Goal: Task Accomplishment & Management: Manage account settings

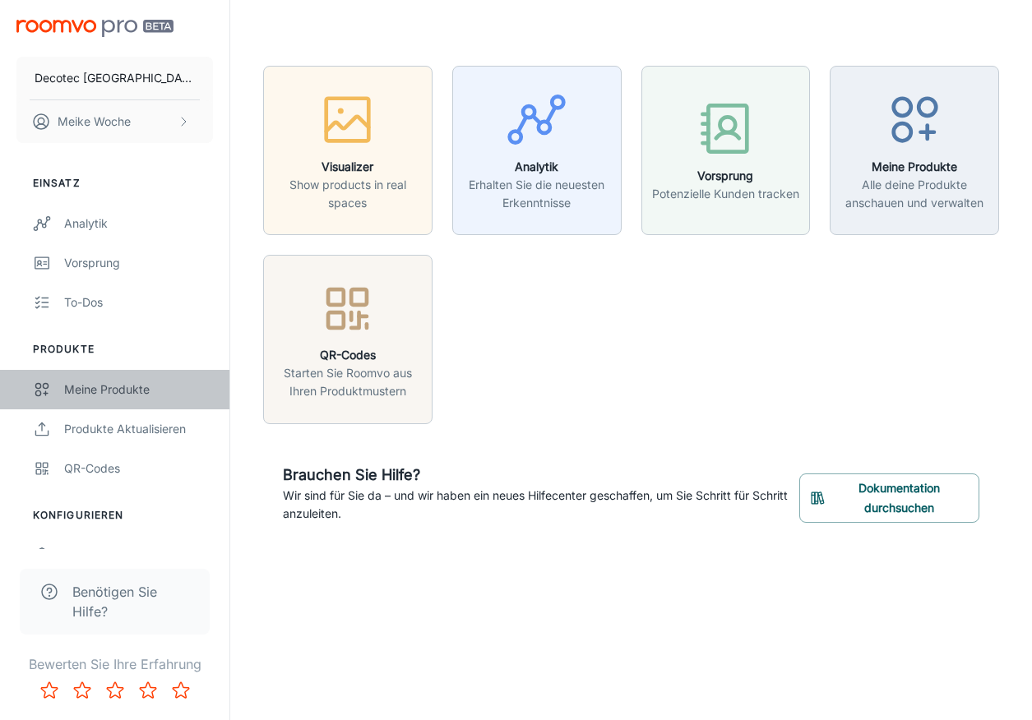
click at [111, 387] on div "Meine Produkte" at bounding box center [138, 390] width 149 height 18
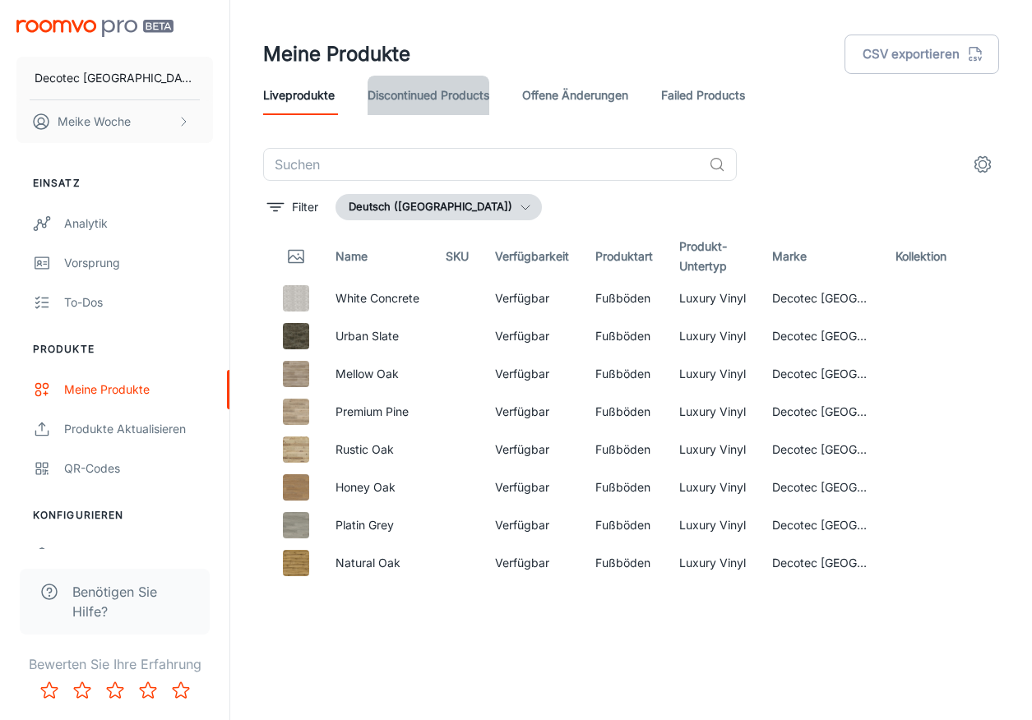
click at [450, 102] on link "Discontinued Products" at bounding box center [429, 95] width 122 height 39
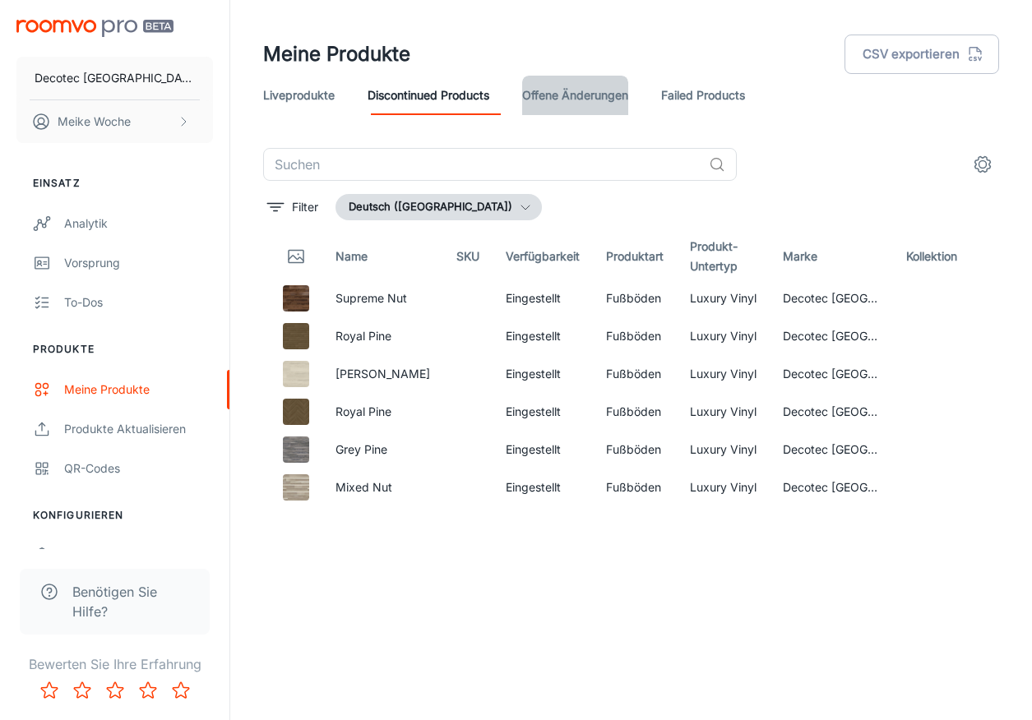
click at [595, 92] on link "offene Änderungen" at bounding box center [575, 95] width 106 height 39
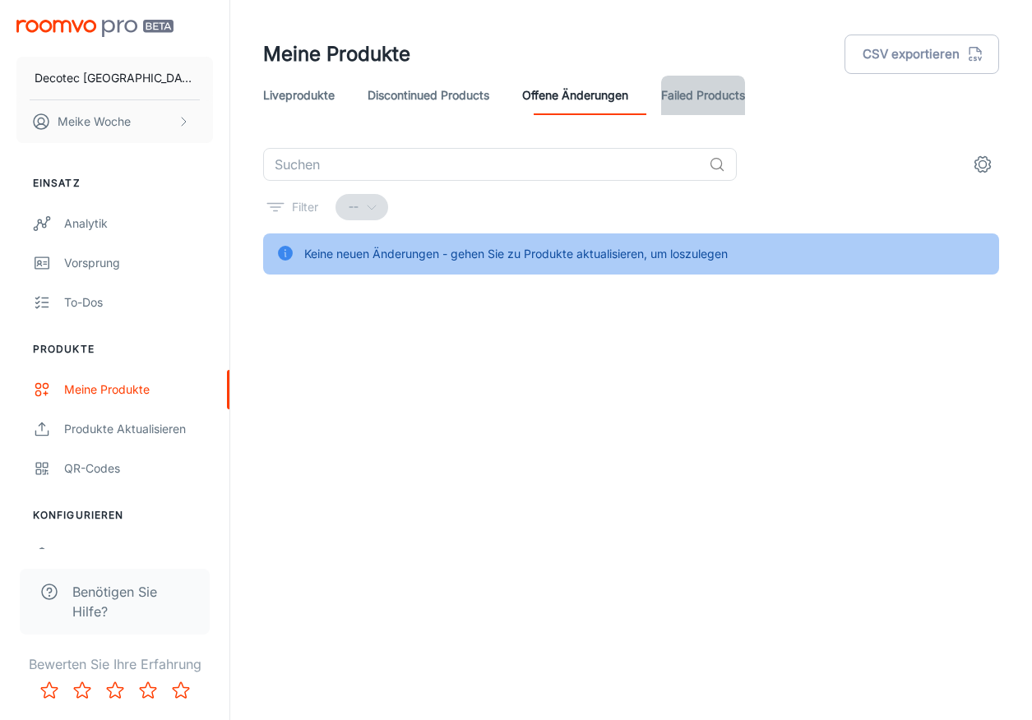
click at [710, 90] on link "Failed Products" at bounding box center [703, 95] width 84 height 39
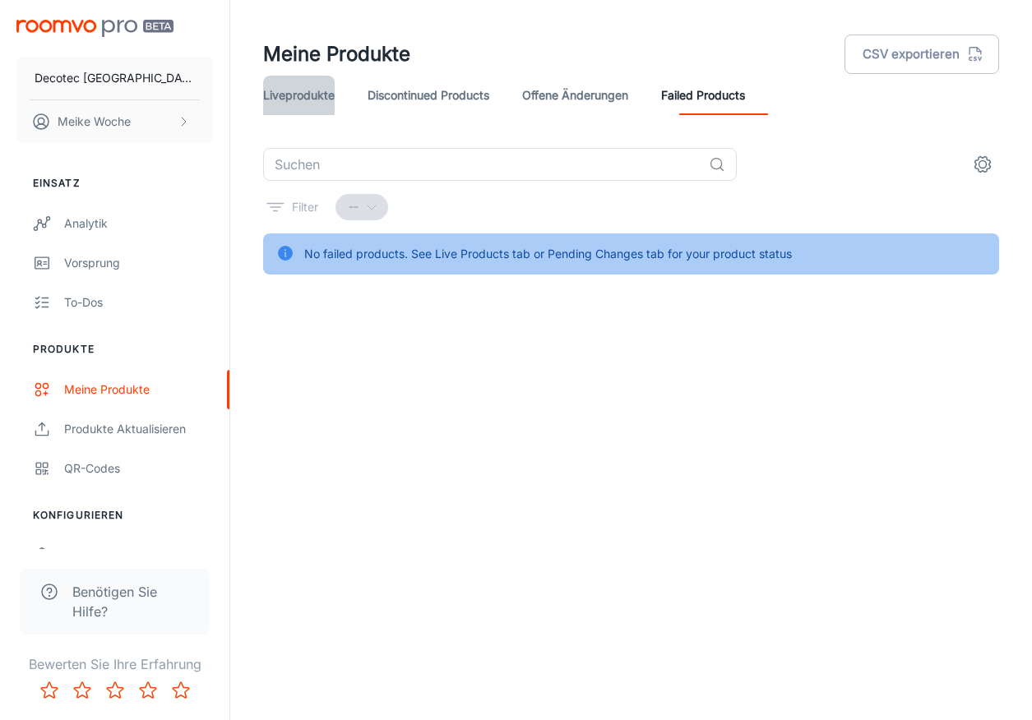
click at [290, 106] on link "Liveprodukte" at bounding box center [299, 95] width 72 height 39
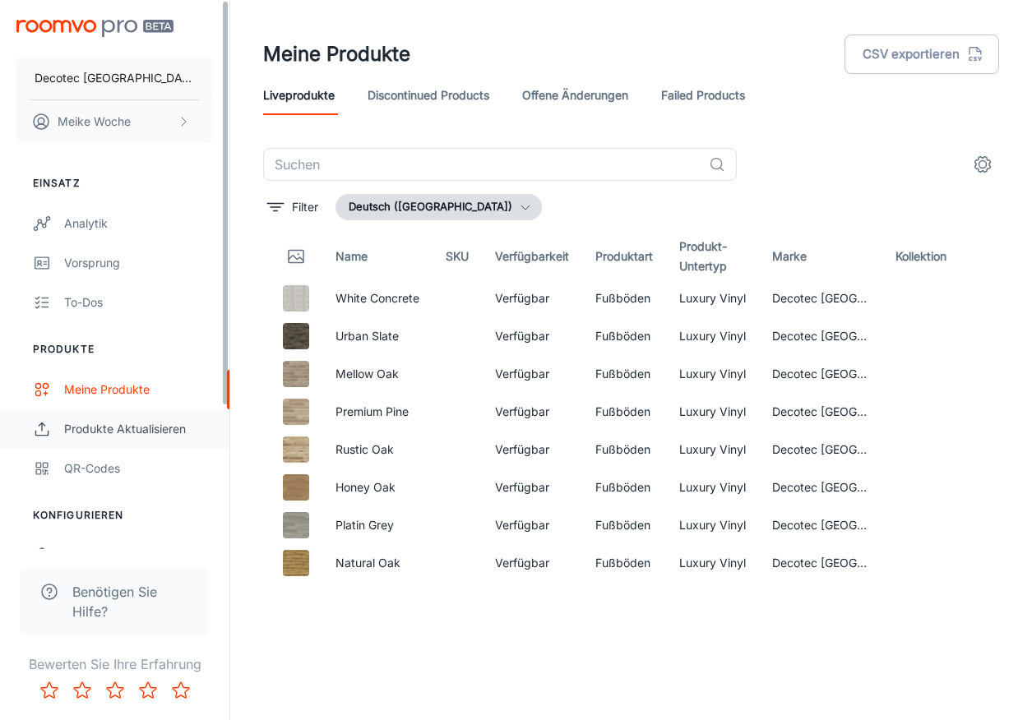
click at [143, 429] on div "Produkte aktualisieren" at bounding box center [138, 429] width 149 height 18
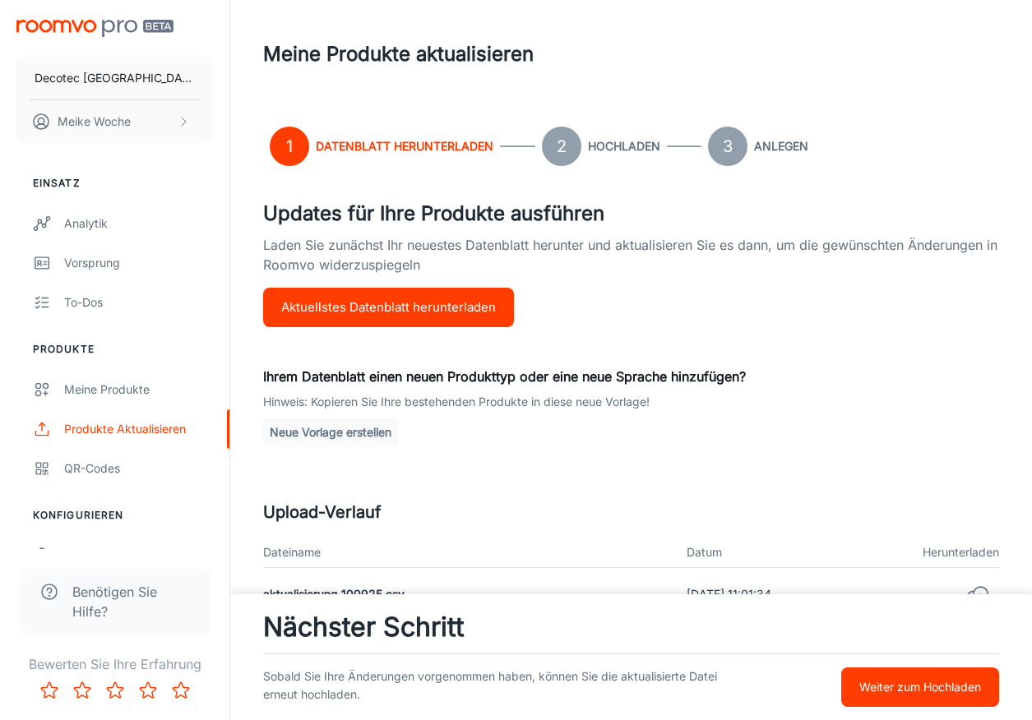
click at [947, 688] on p "Weiter zum Hochladen" at bounding box center [920, 688] width 122 height 18
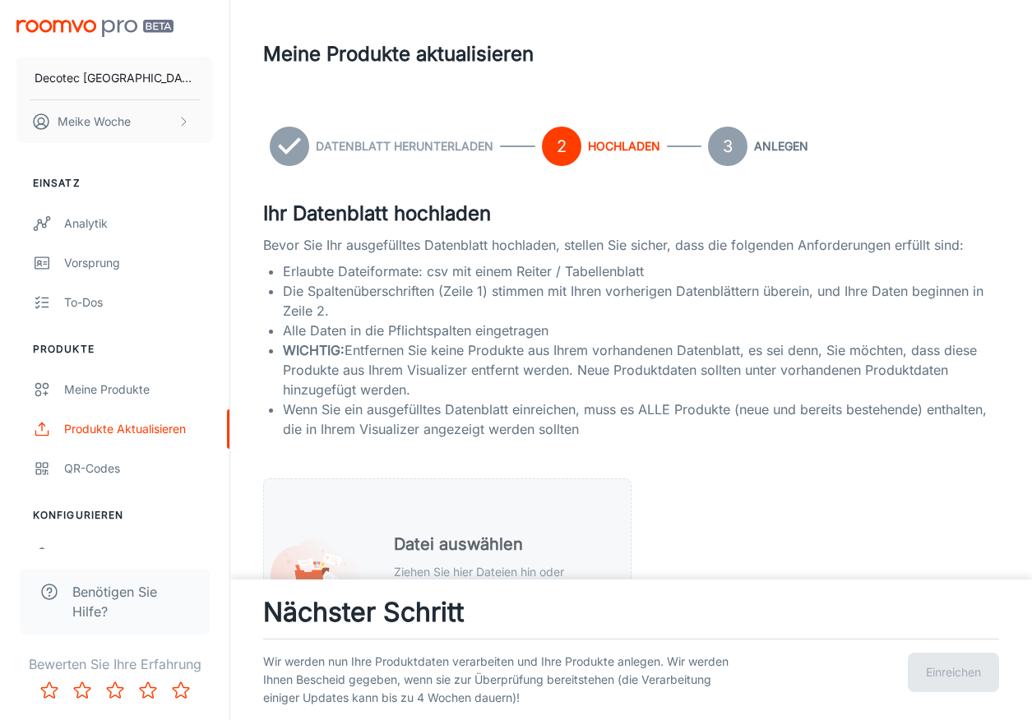
click at [484, 544] on h5 "Datei auswählen" at bounding box center [499, 544] width 210 height 25
click at [983, 676] on button "Einreichen" at bounding box center [953, 672] width 91 height 39
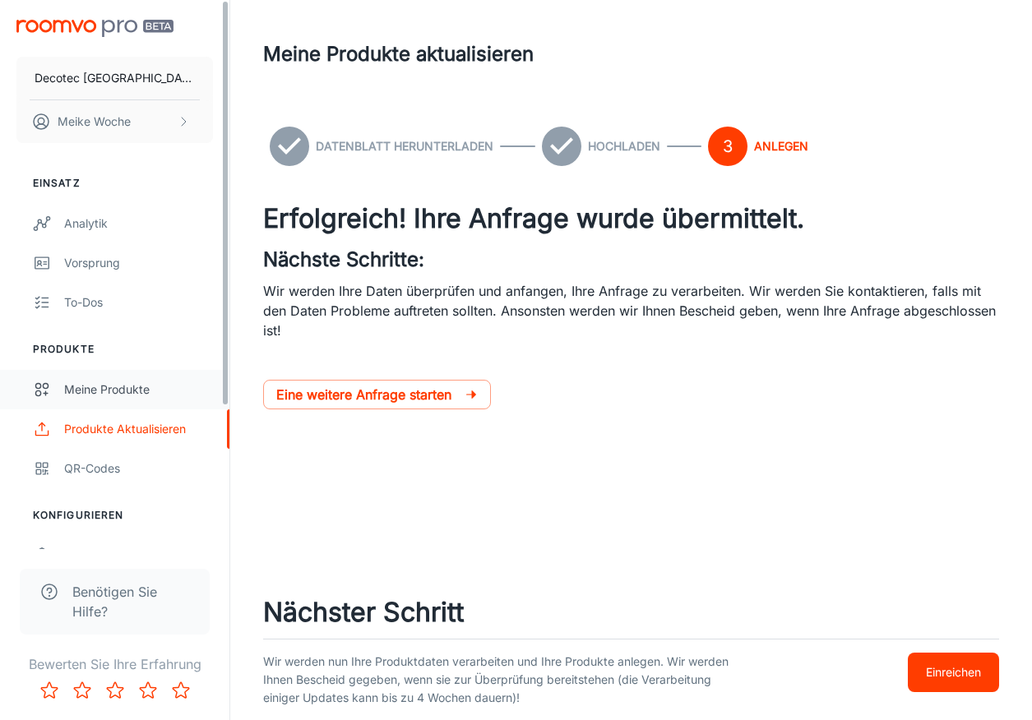
click at [114, 390] on div "Meine Produkte" at bounding box center [138, 390] width 149 height 18
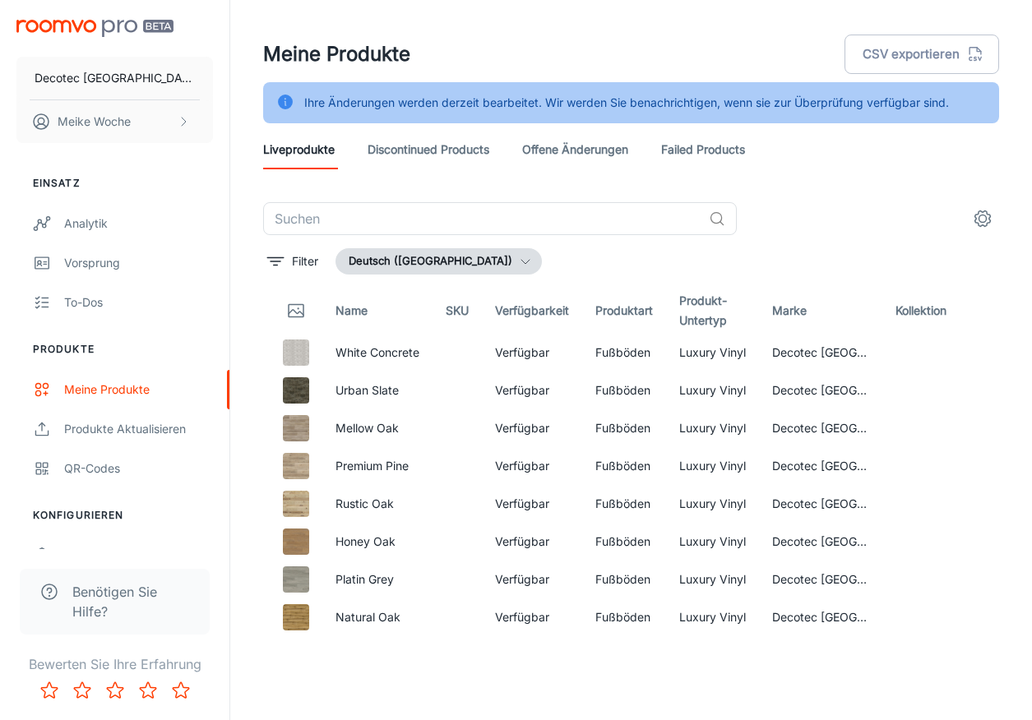
click at [400, 152] on link "Discontinued Products" at bounding box center [429, 149] width 122 height 39
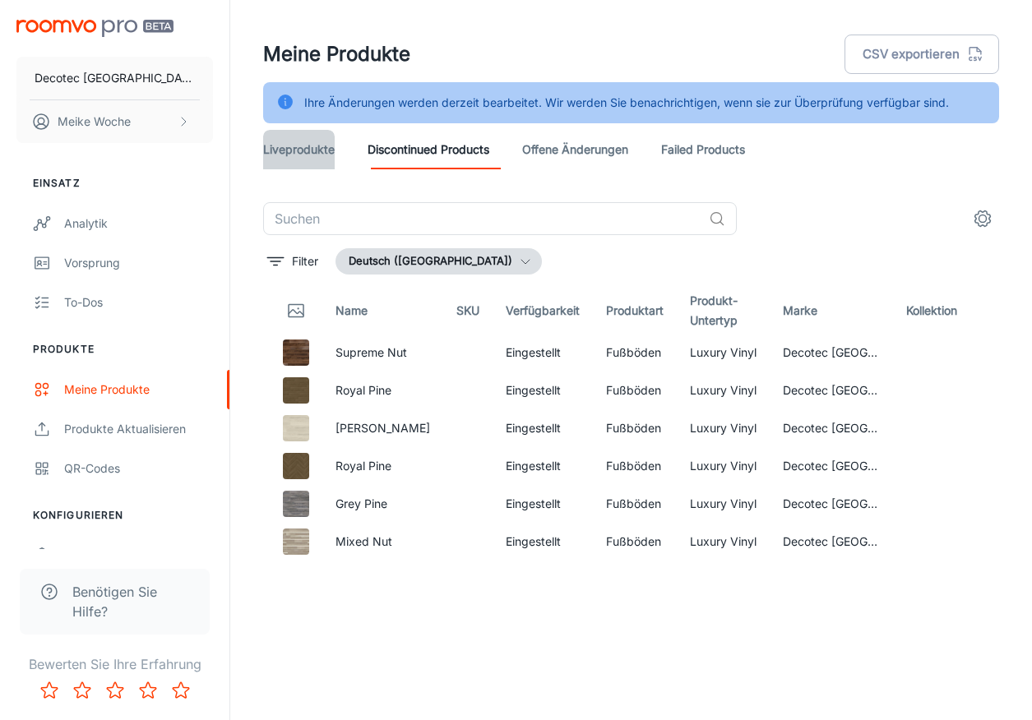
click at [305, 151] on link "Liveprodukte" at bounding box center [299, 149] width 72 height 39
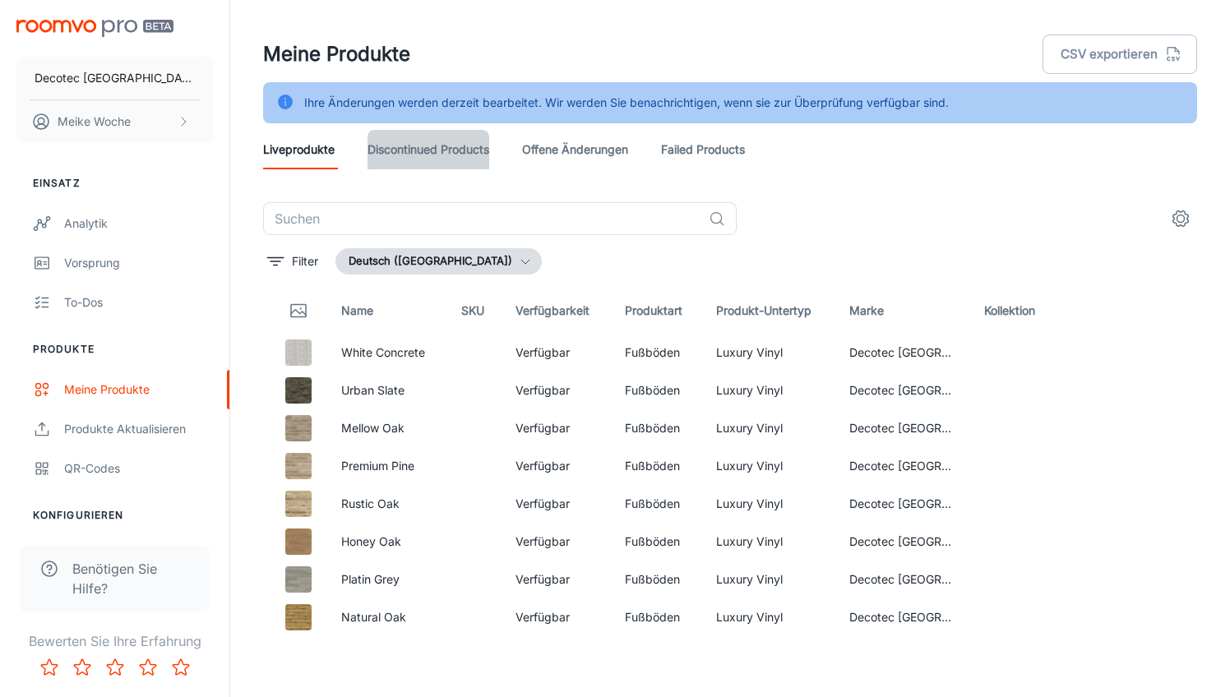
click at [415, 153] on link "Discontinued Products" at bounding box center [429, 149] width 122 height 39
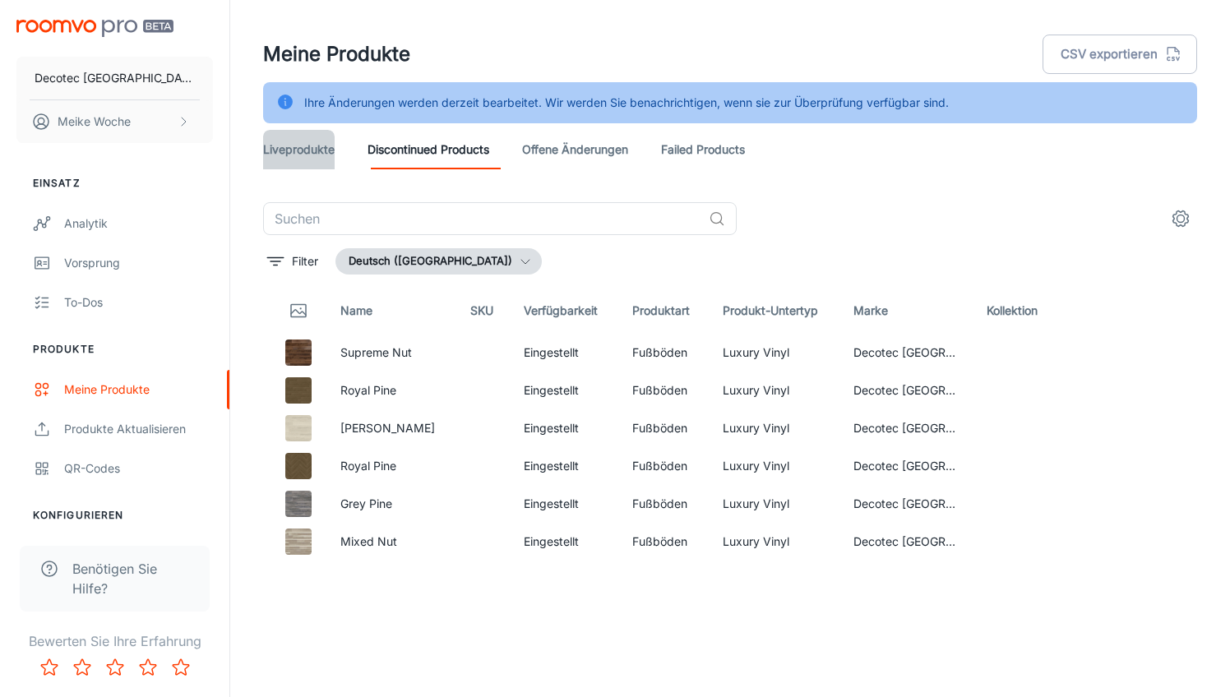
click at [292, 156] on link "Liveprodukte" at bounding box center [299, 149] width 72 height 39
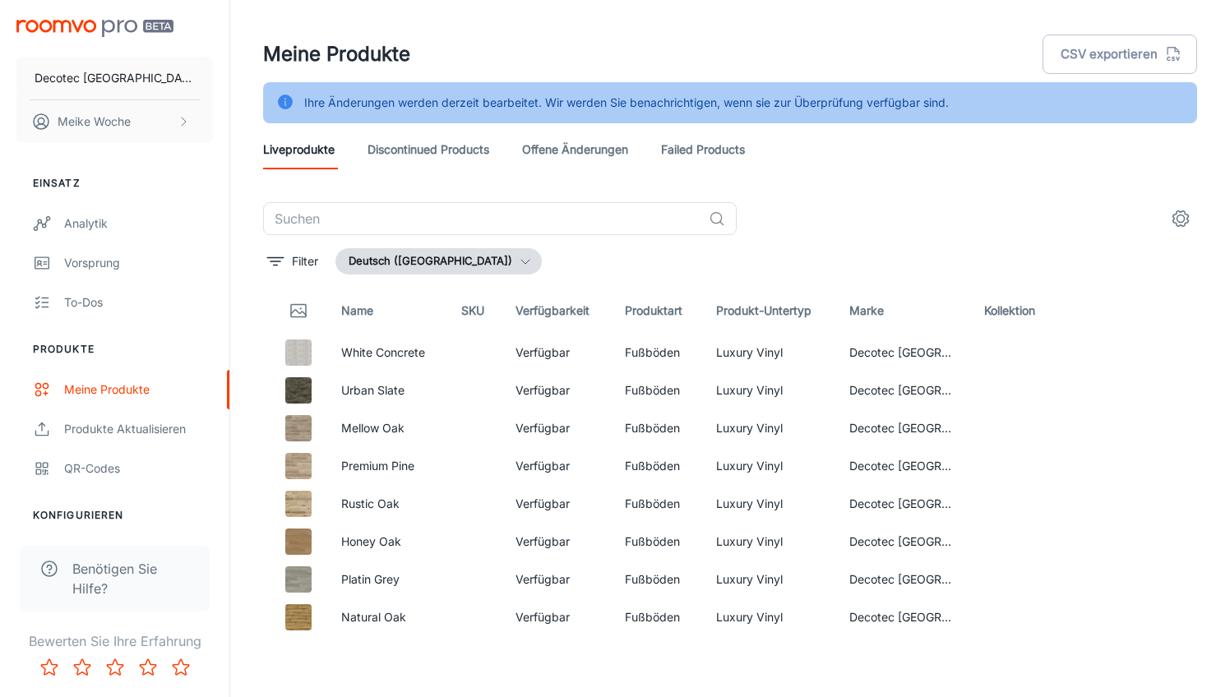
click at [423, 155] on link "Discontinued Products" at bounding box center [429, 149] width 122 height 39
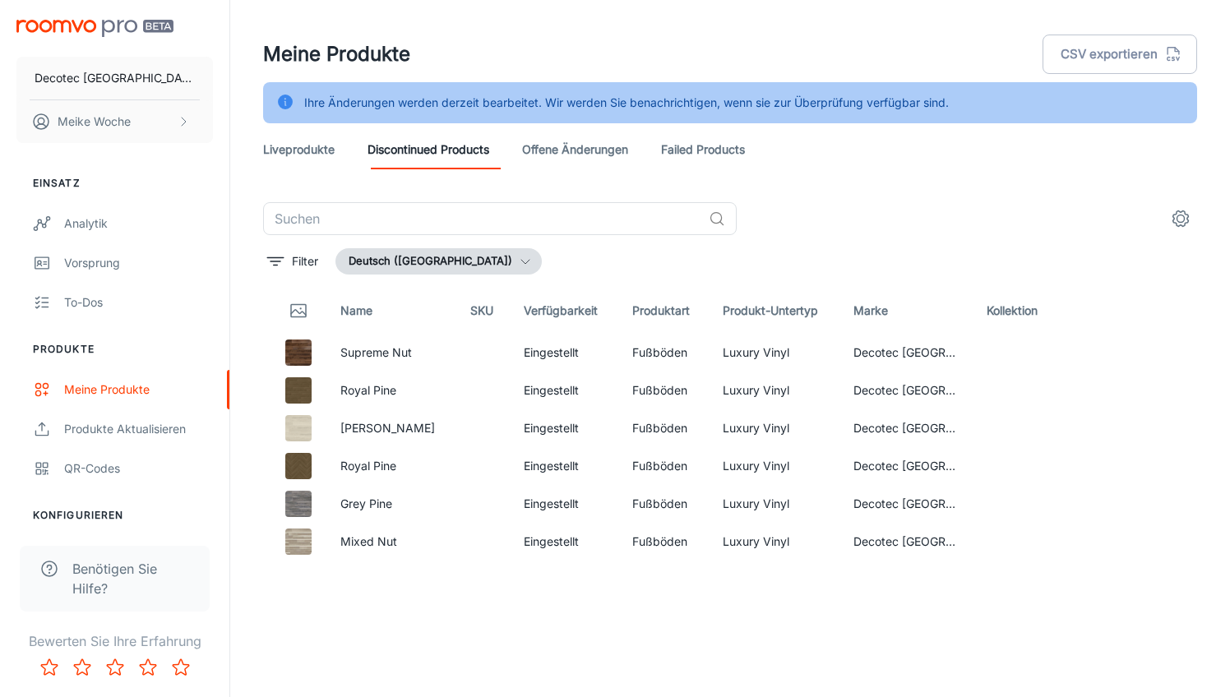
click at [307, 160] on link "Liveprodukte" at bounding box center [299, 149] width 72 height 39
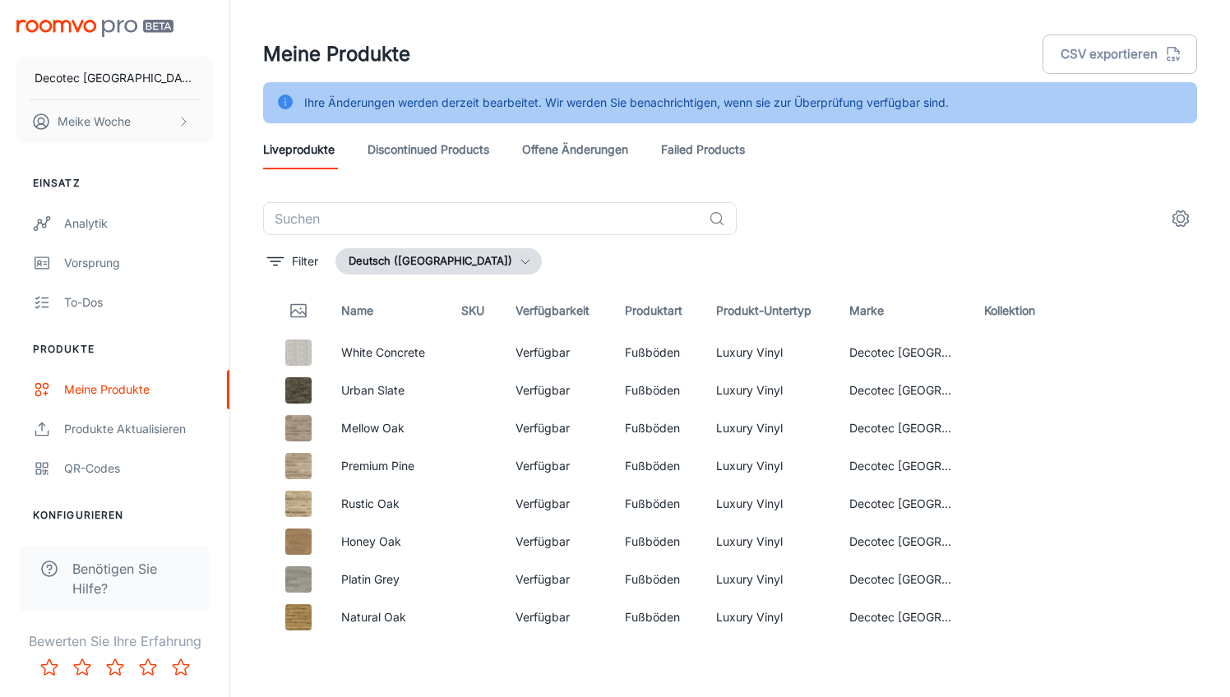
click at [453, 151] on link "Discontinued Products" at bounding box center [429, 149] width 122 height 39
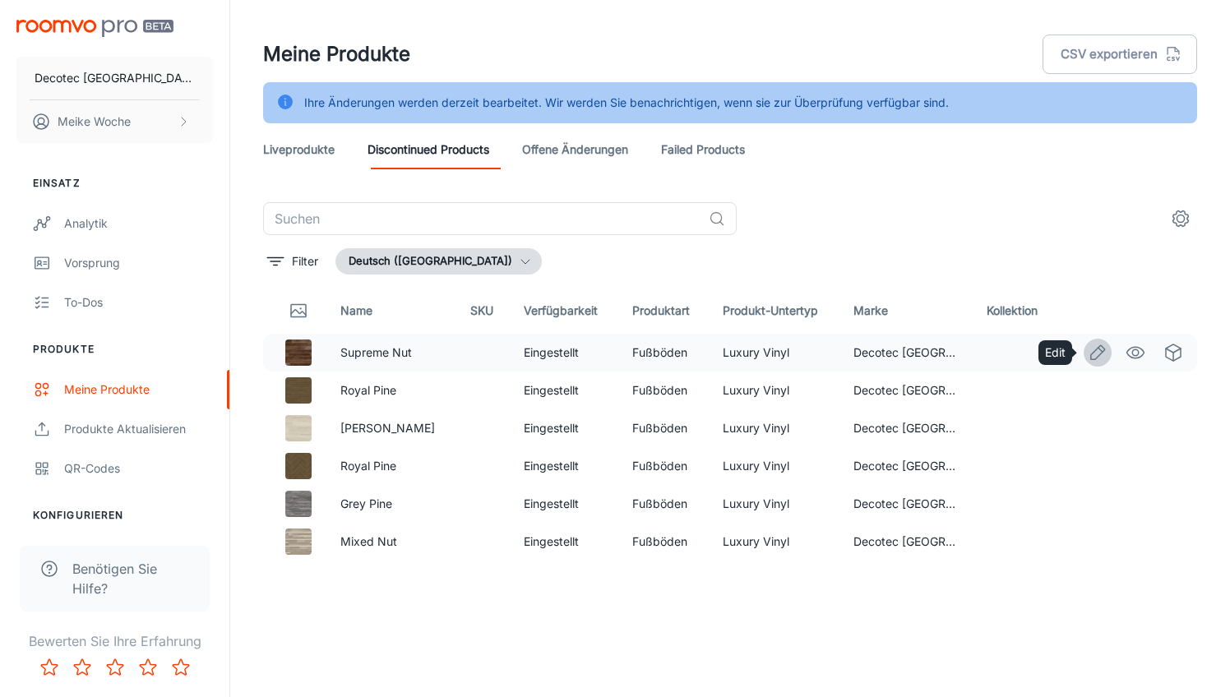
click at [1031, 352] on icon "Edit" at bounding box center [1098, 353] width 20 height 20
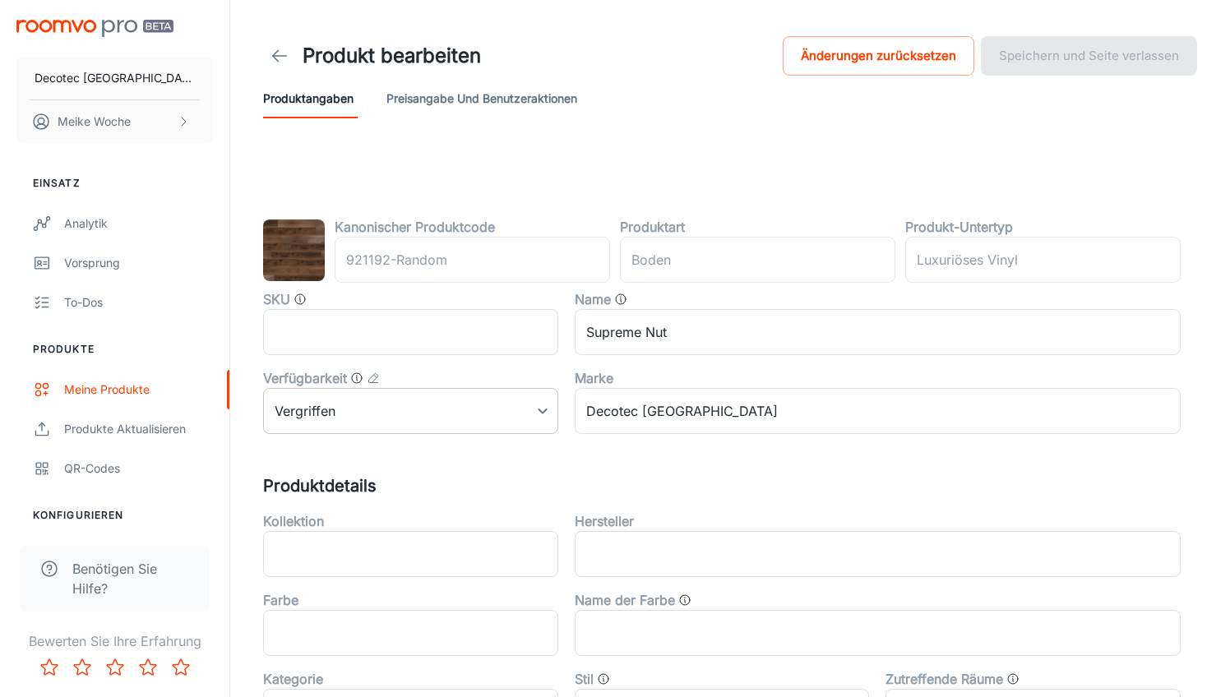
click at [540, 416] on body "Decotec Germany Meike Woche Einsatz Analytik Vorsprung To-dos Produkte Meine Pr…" at bounding box center [615, 348] width 1230 height 697
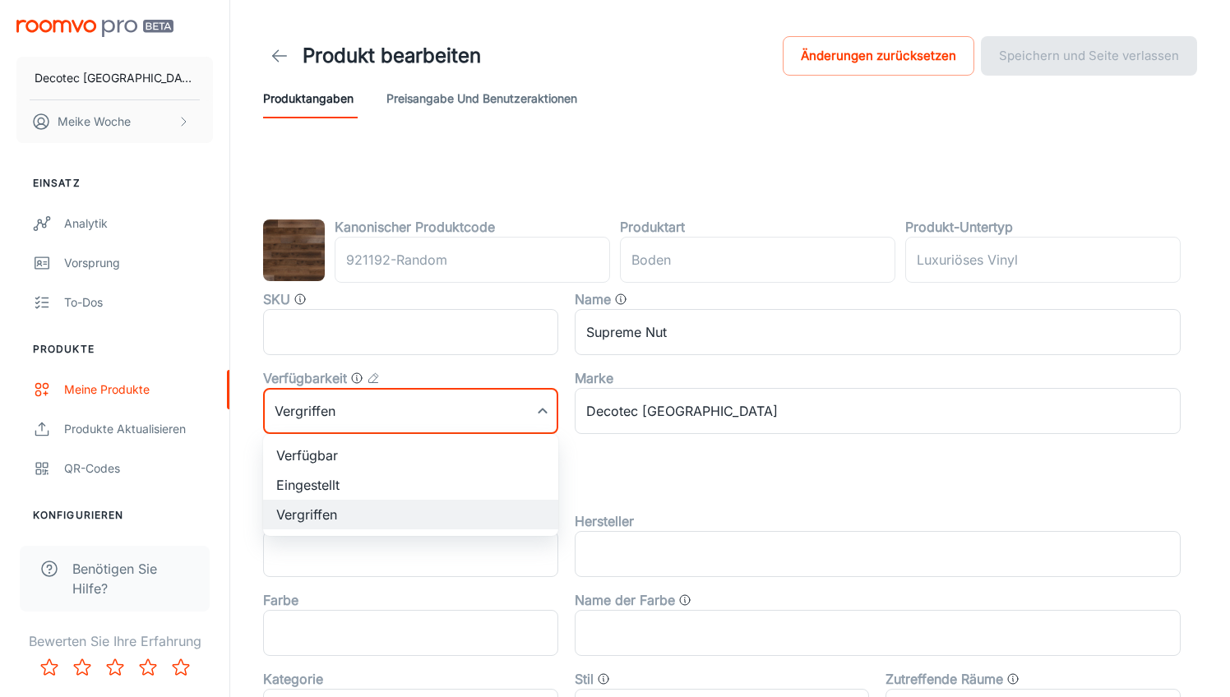
click at [540, 416] on div at bounding box center [615, 348] width 1230 height 697
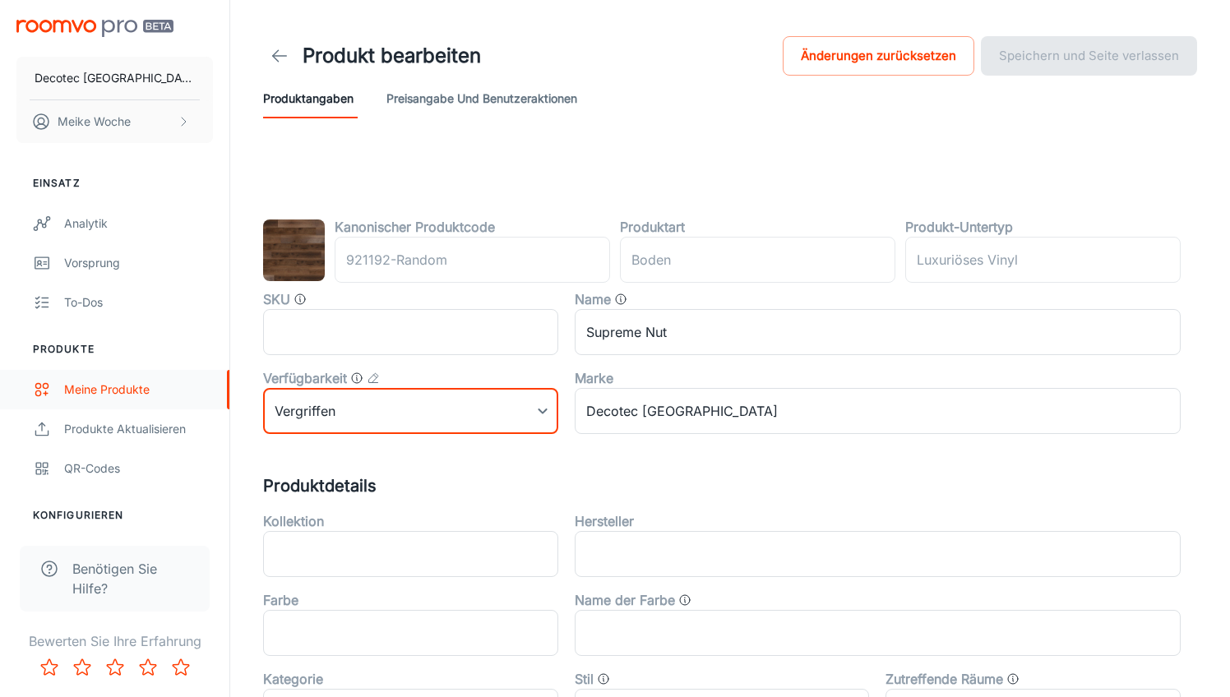
click at [86, 393] on div "Meine Produkte" at bounding box center [138, 390] width 149 height 18
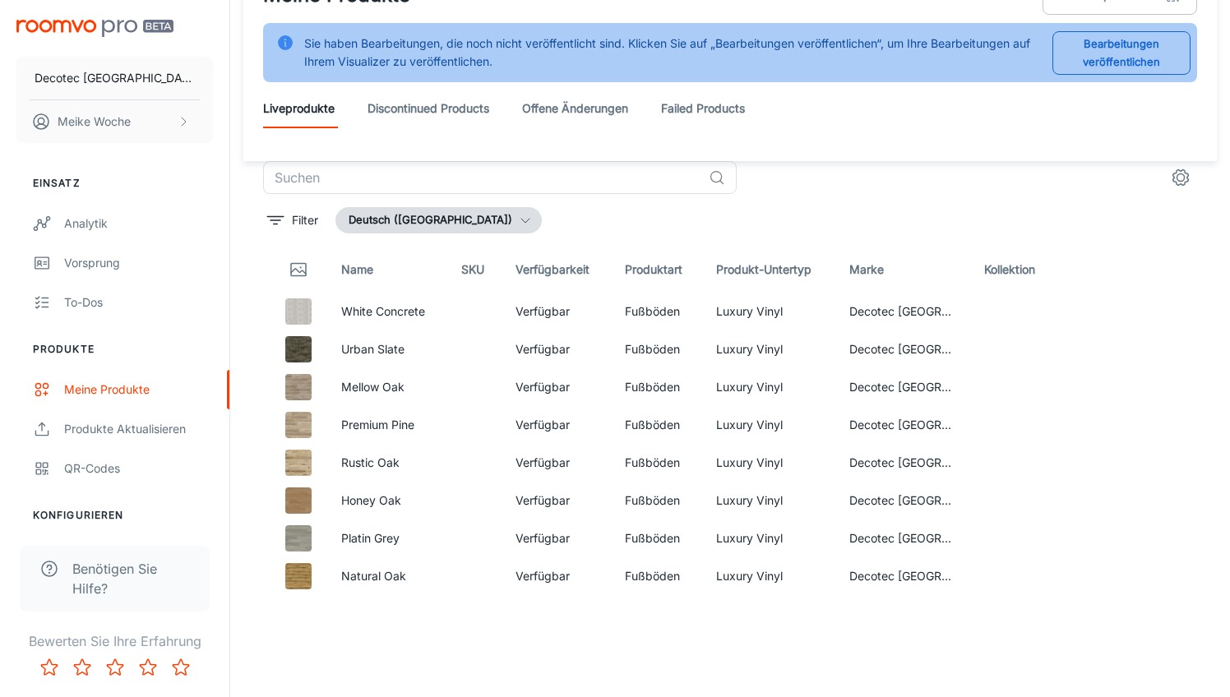
scroll to position [59, 0]
click at [1031, 52] on button "Bearbeitungen veröffentlichen" at bounding box center [1122, 53] width 138 height 44
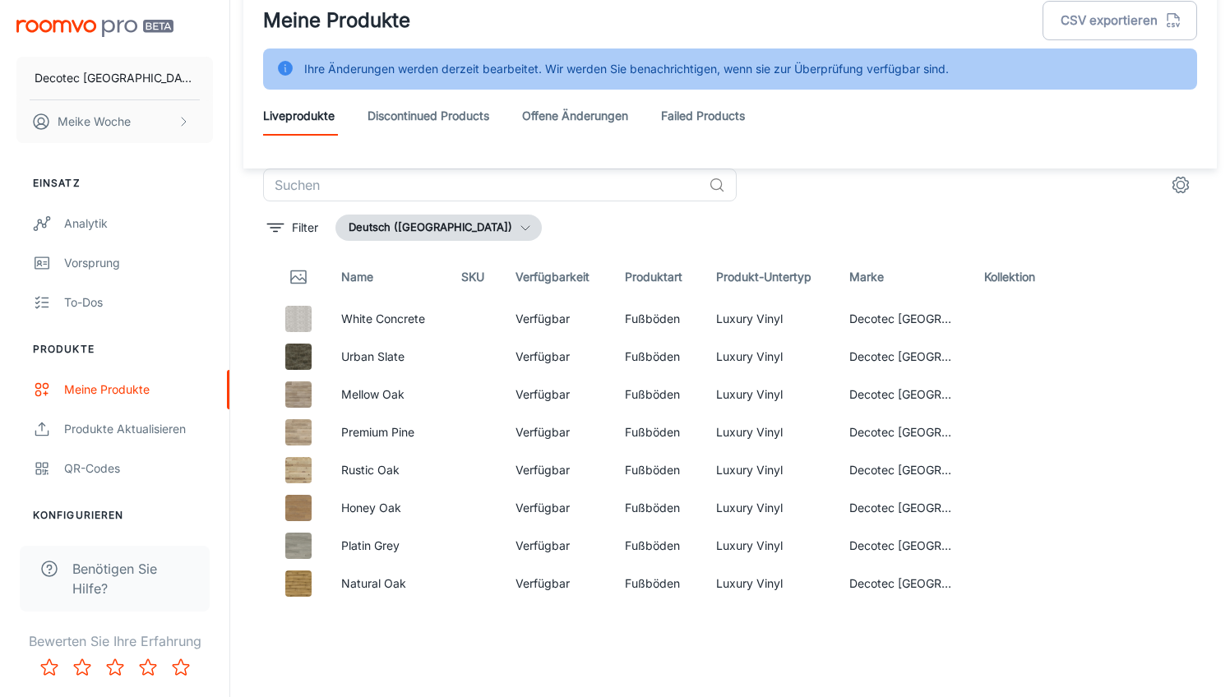
scroll to position [36, 0]
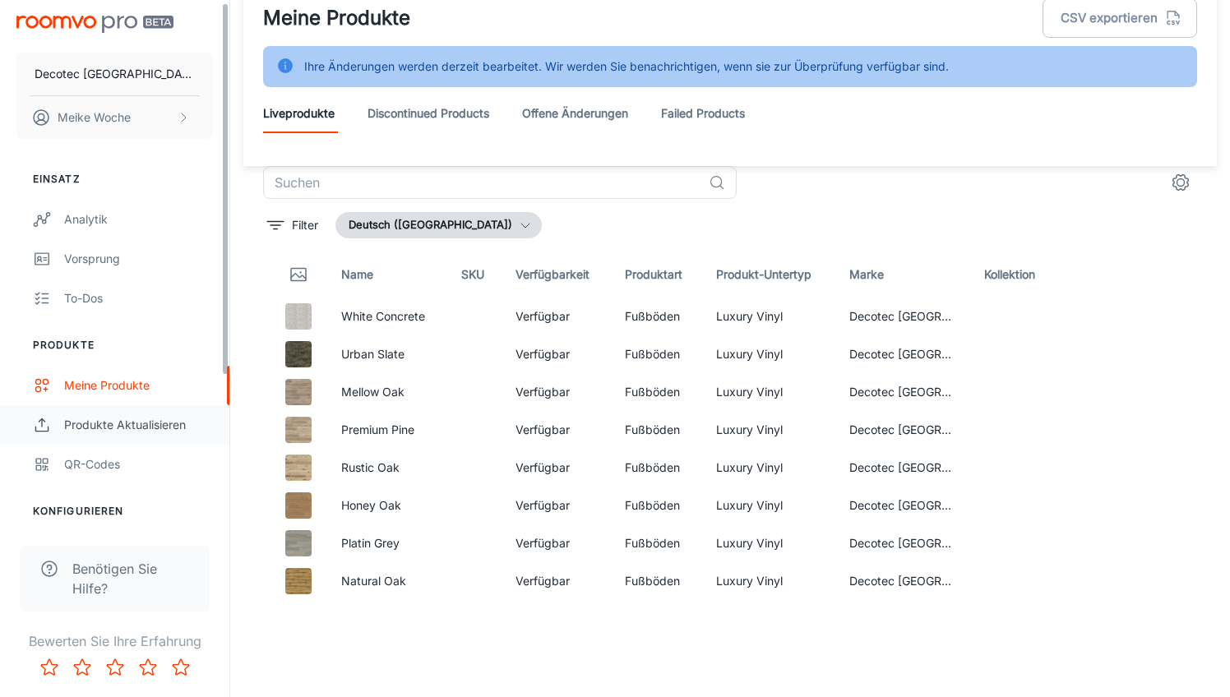
click at [153, 419] on div "Produkte aktualisieren" at bounding box center [138, 425] width 149 height 18
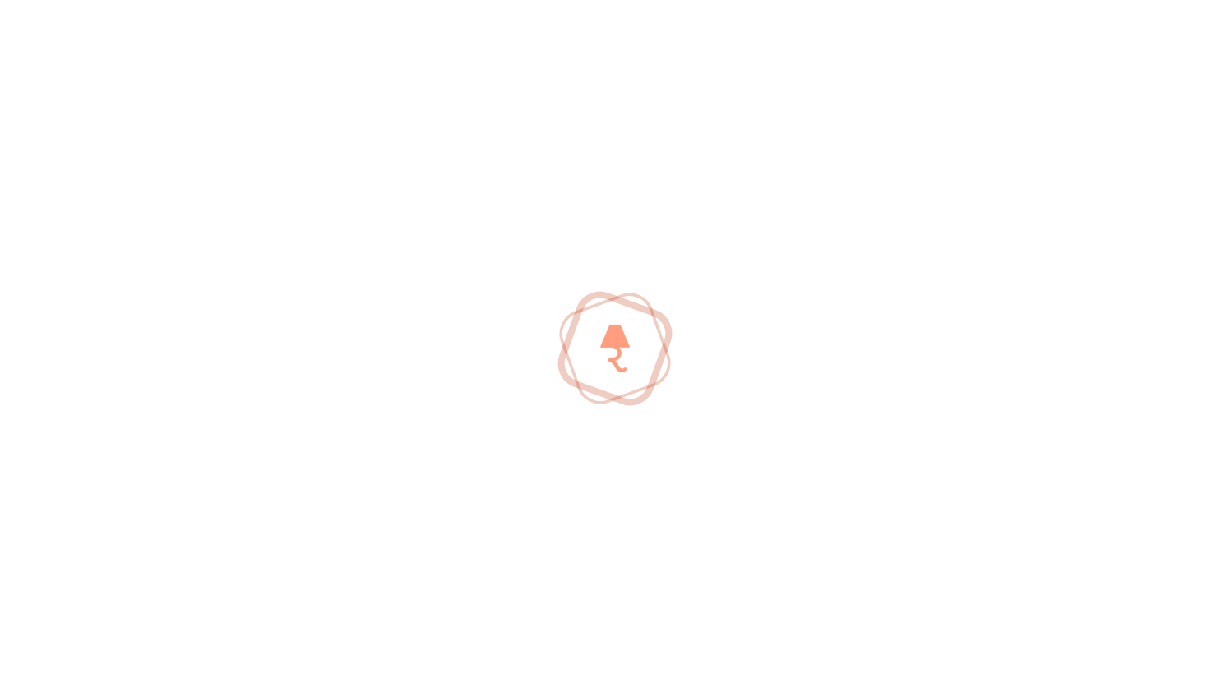
scroll to position [5, 0]
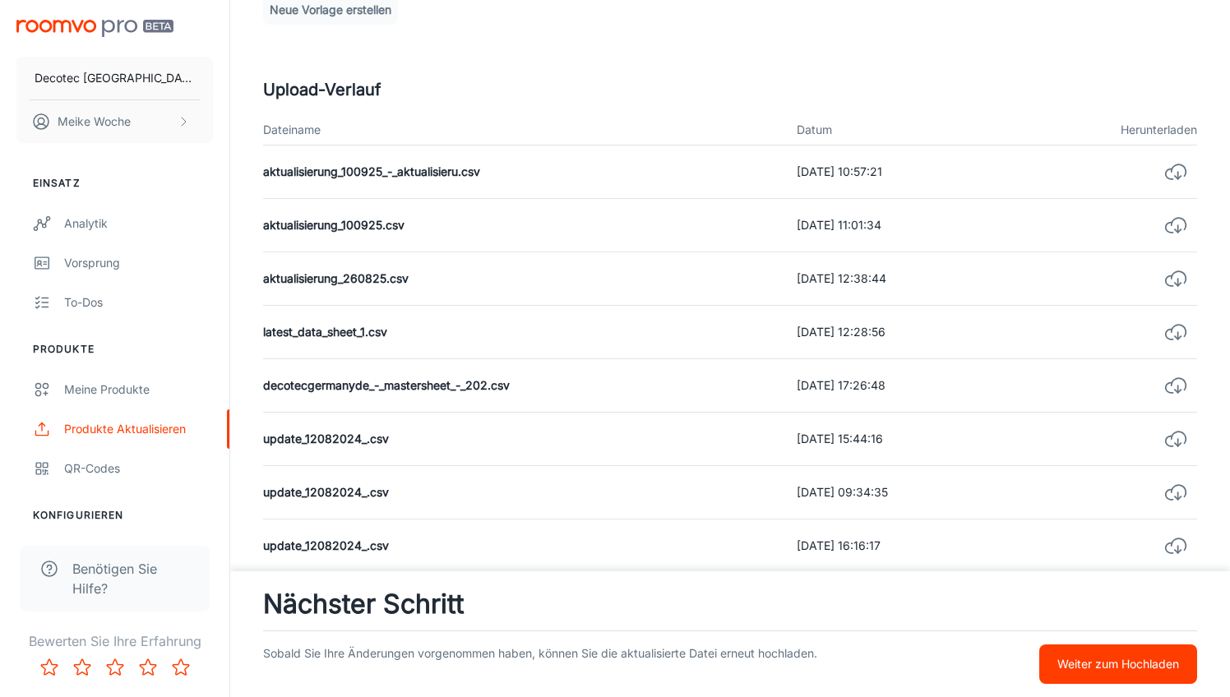
scroll to position [438, 0]
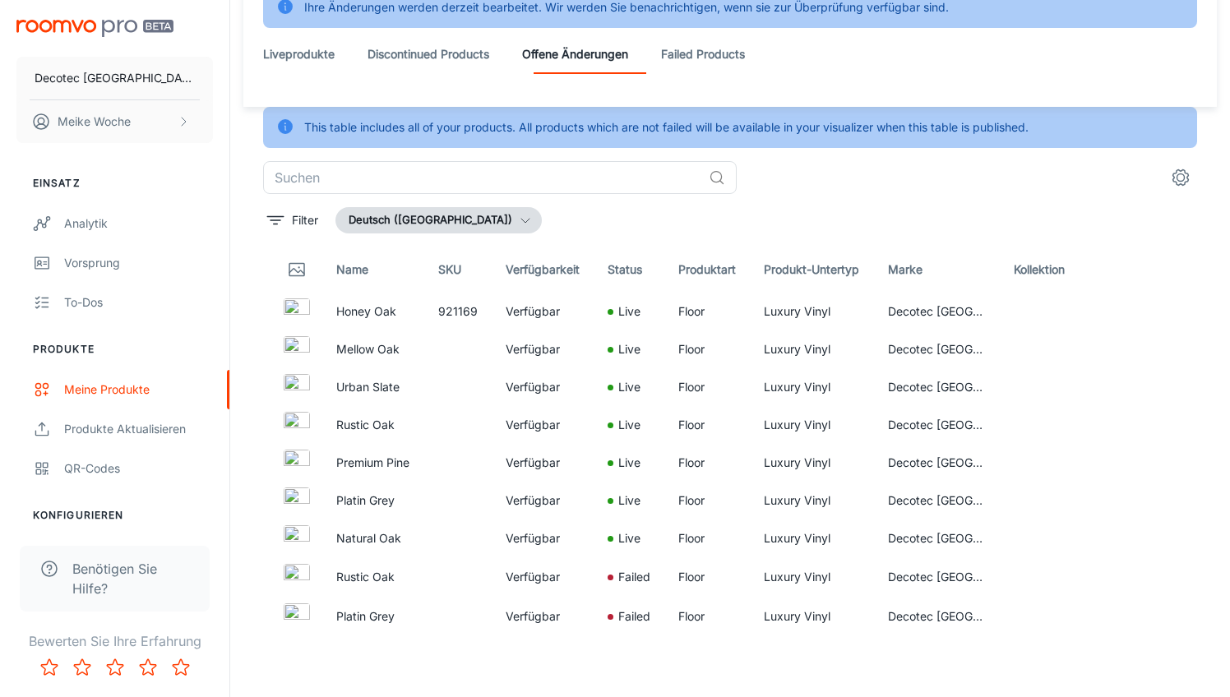
scroll to position [95, 0]
click at [1136, 578] on button "Details" at bounding box center [1155, 578] width 66 height 30
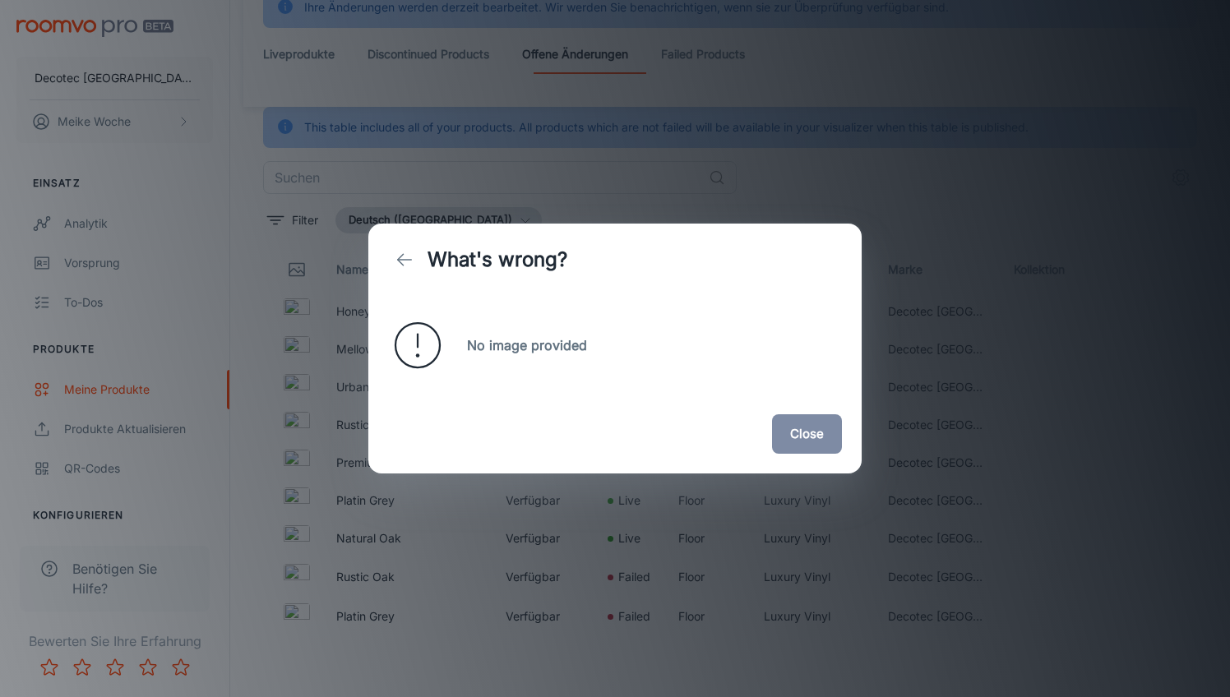
click at [805, 442] on button "Close" at bounding box center [807, 434] width 70 height 39
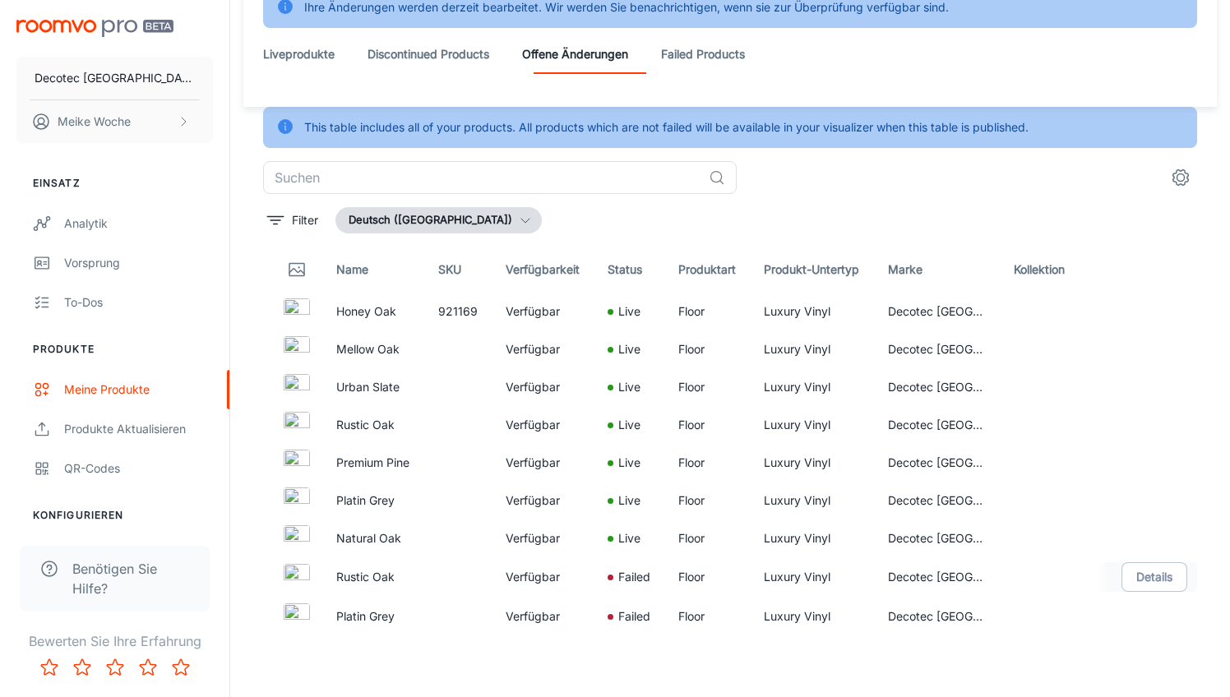
click at [350, 586] on p "Rustic Oak" at bounding box center [374, 577] width 76 height 18
click at [745, 47] on link "Failed Products" at bounding box center [703, 54] width 84 height 39
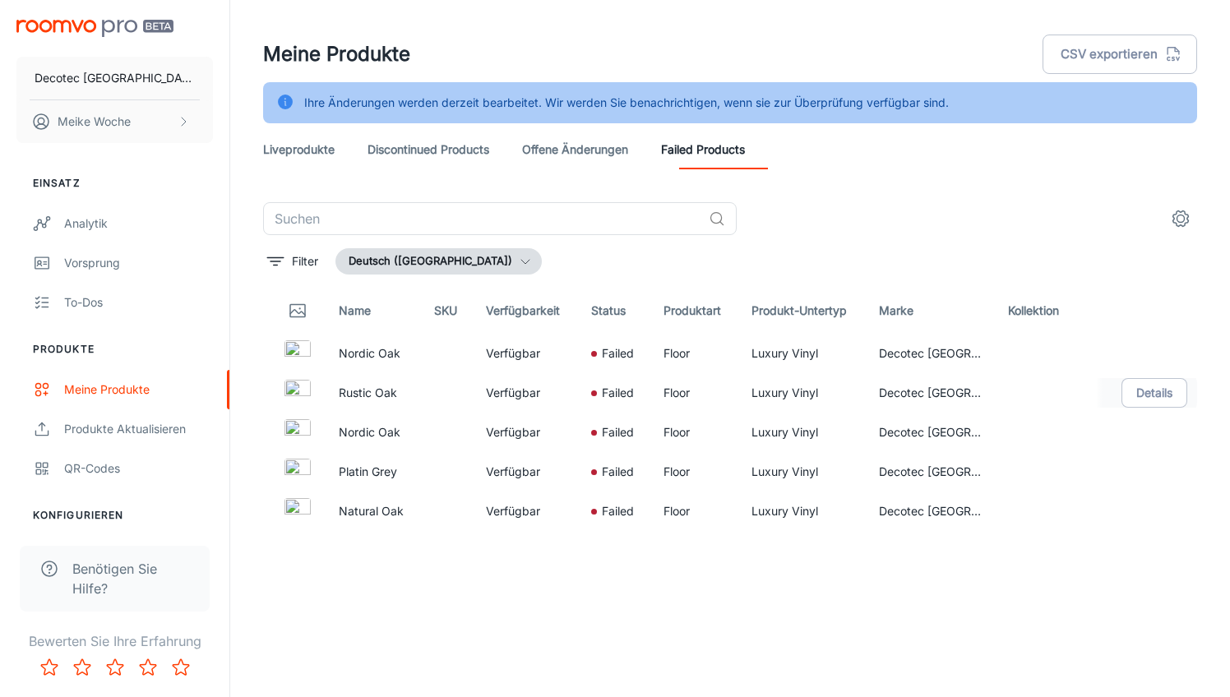
drag, startPoint x: 290, startPoint y: 354, endPoint x: 436, endPoint y: 383, distance: 148.6
click at [292, 354] on img at bounding box center [298, 353] width 26 height 26
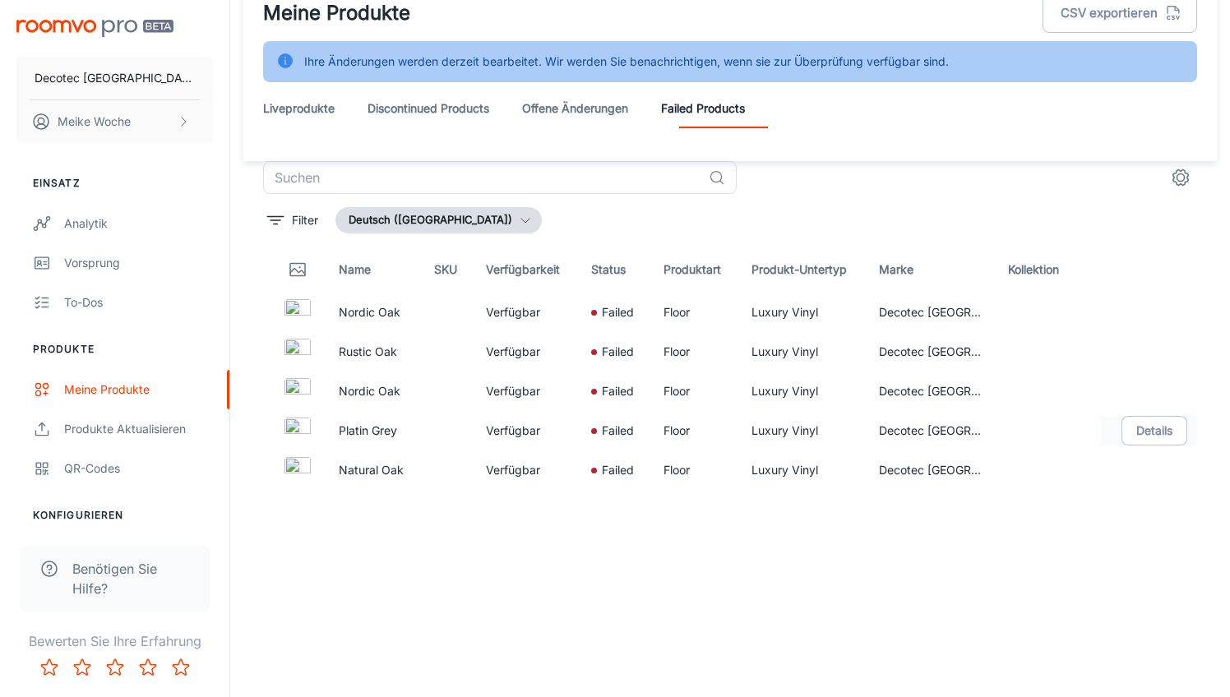
scroll to position [41, 0]
click at [1137, 313] on button "Details" at bounding box center [1155, 313] width 66 height 30
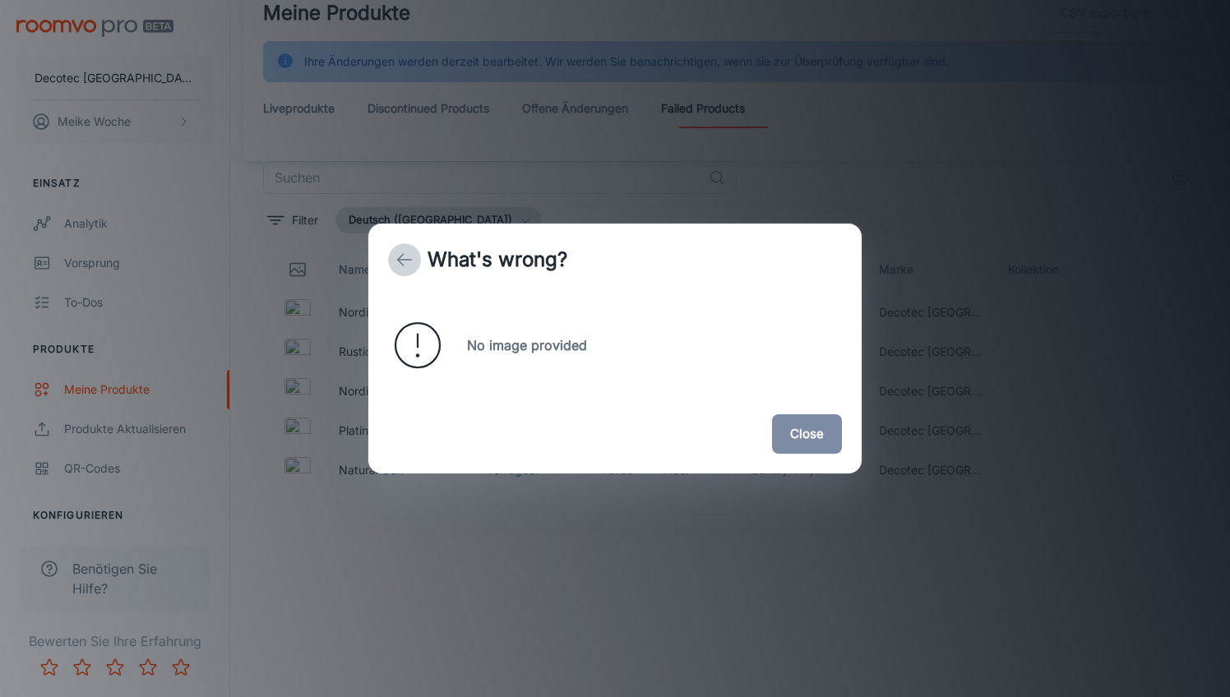
click at [391, 252] on button "back" at bounding box center [404, 259] width 33 height 33
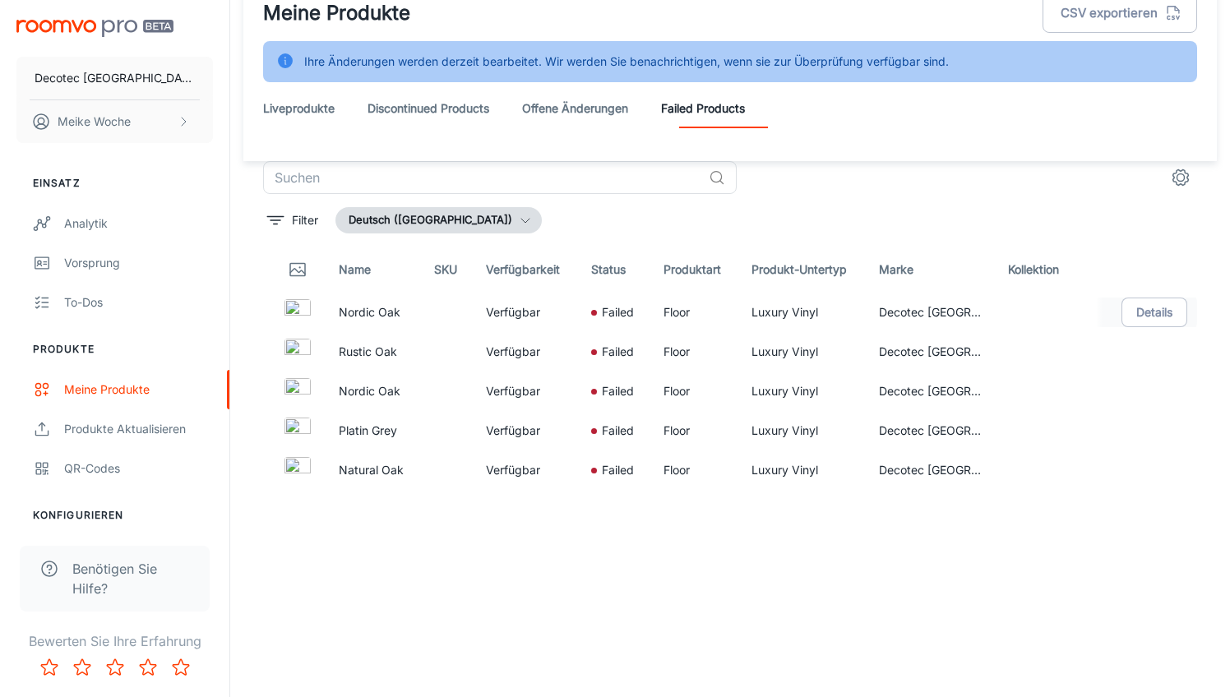
click at [364, 309] on p "Nordic Oak" at bounding box center [373, 312] width 69 height 18
drag, startPoint x: 321, startPoint y: 107, endPoint x: 335, endPoint y: 108, distance: 14.0
click at [322, 107] on link "Liveprodukte" at bounding box center [299, 108] width 72 height 39
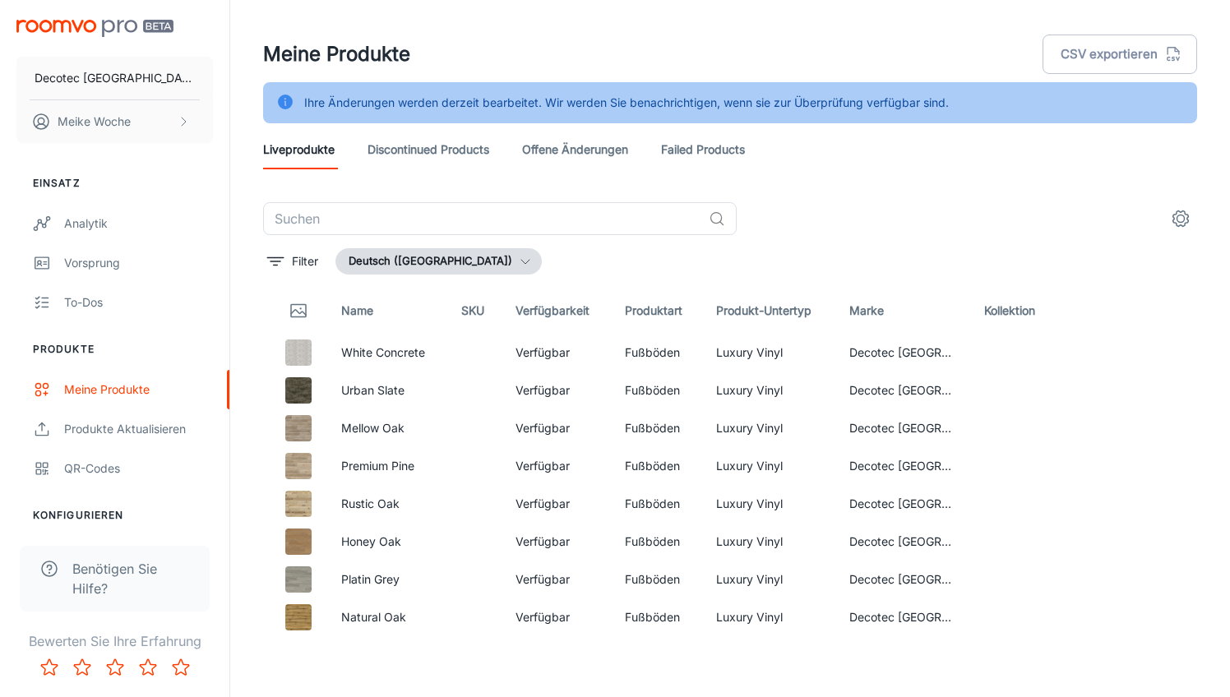
click at [480, 146] on link "Discontinued Products" at bounding box center [429, 149] width 122 height 39
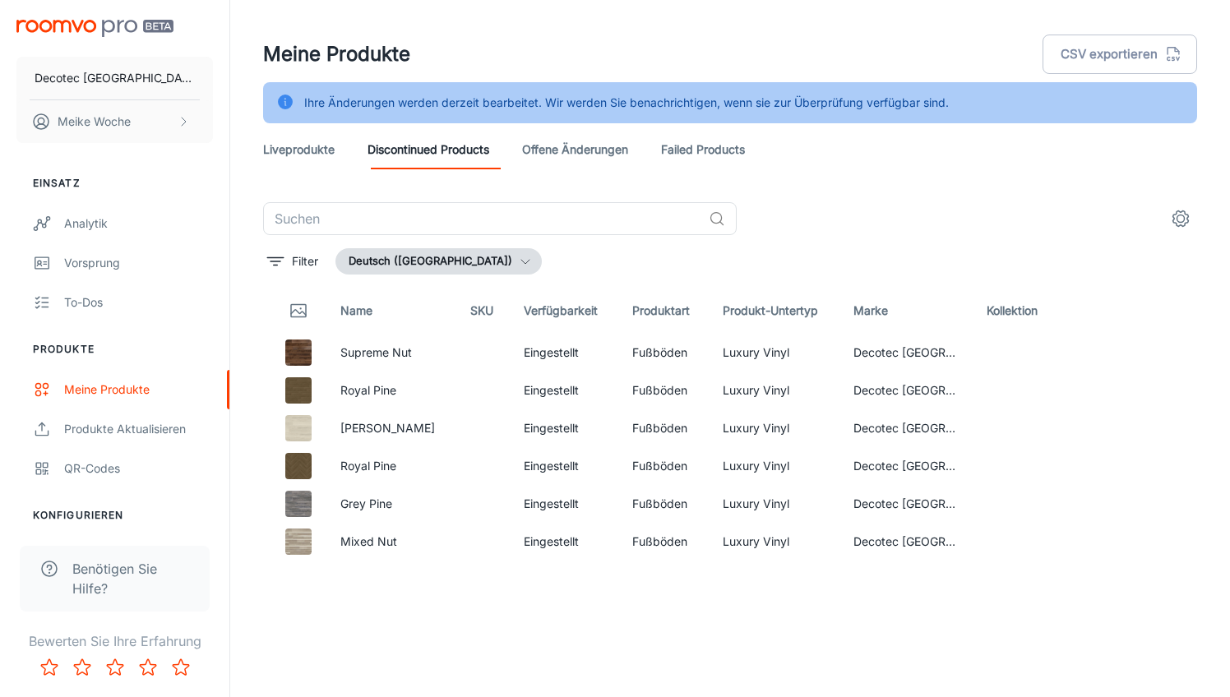
click at [602, 156] on link "offene Änderungen" at bounding box center [575, 149] width 106 height 39
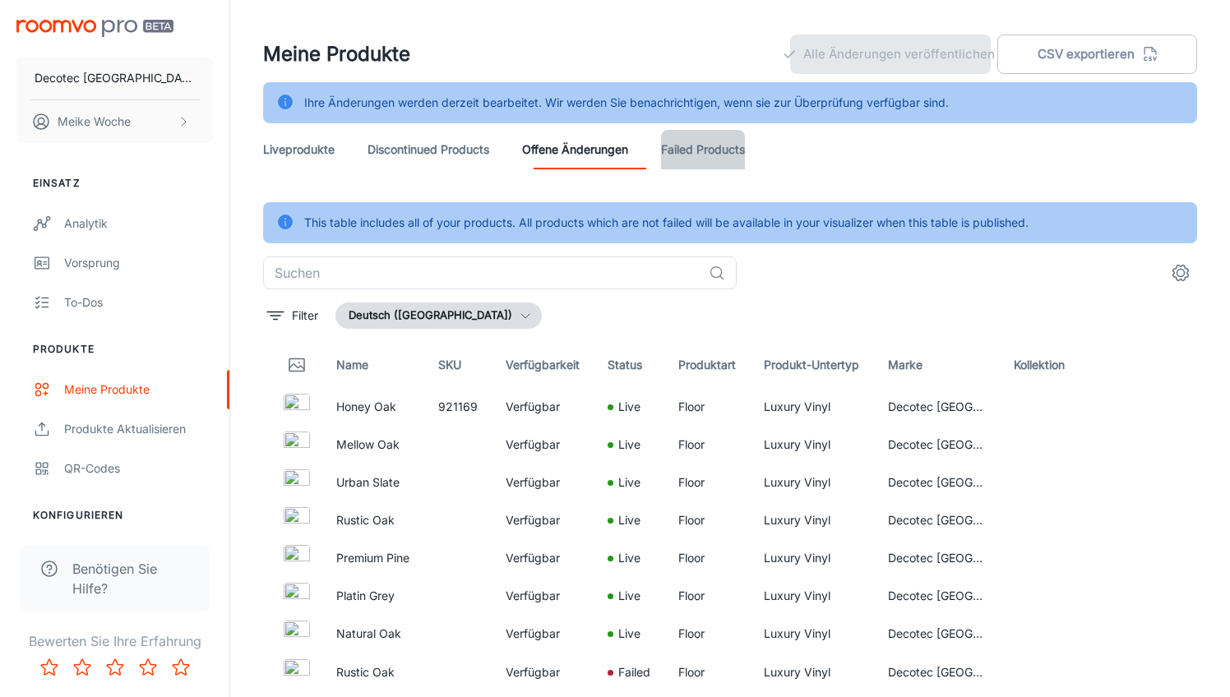
click at [718, 155] on link "Failed Products" at bounding box center [703, 149] width 84 height 39
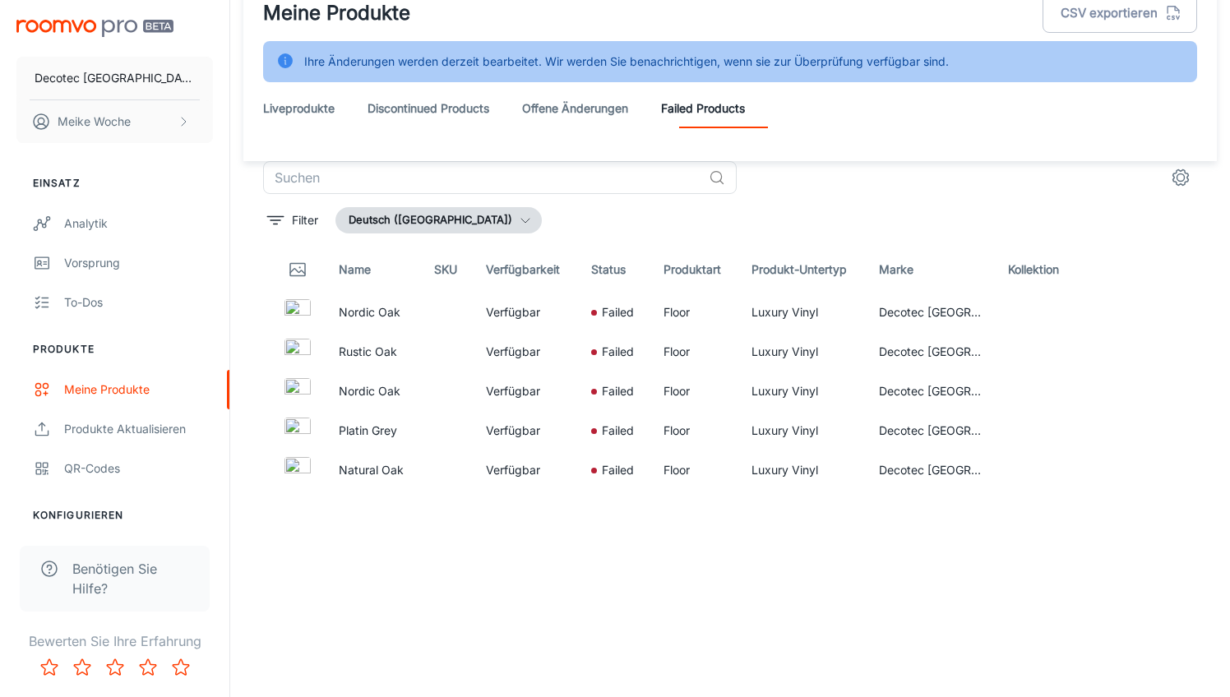
scroll to position [41, 0]
click at [1183, 178] on icon "settings" at bounding box center [1181, 178] width 20 height 20
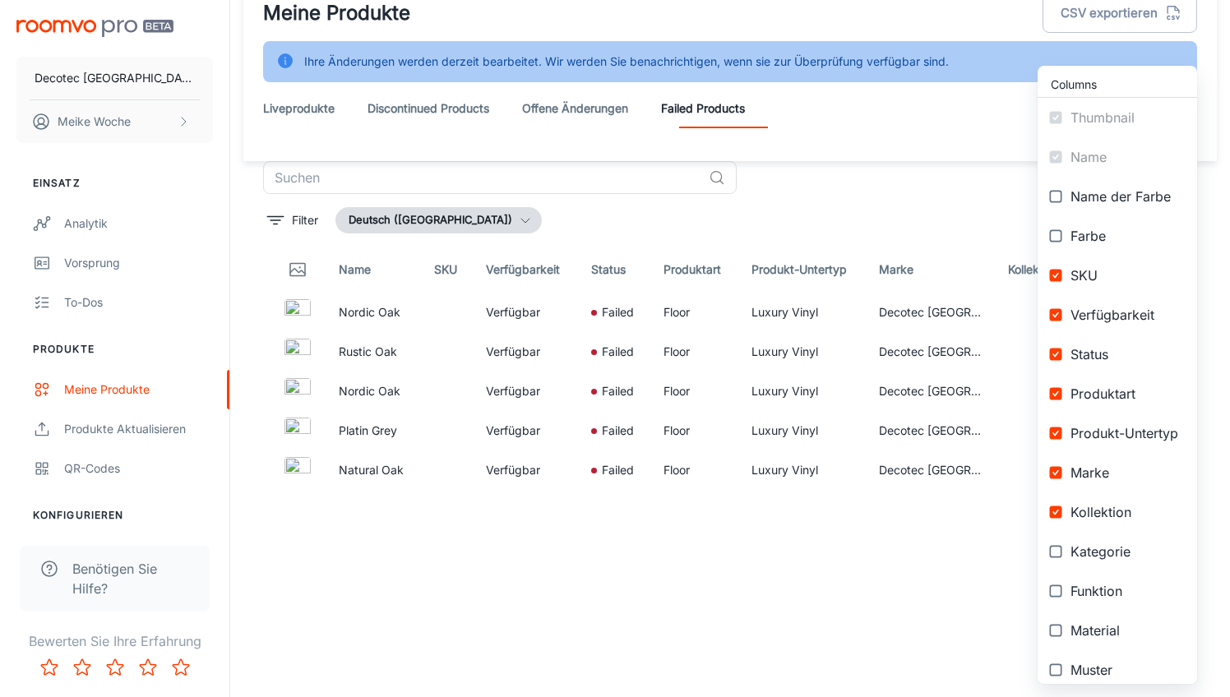
click at [877, 200] on div at bounding box center [615, 348] width 1230 height 697
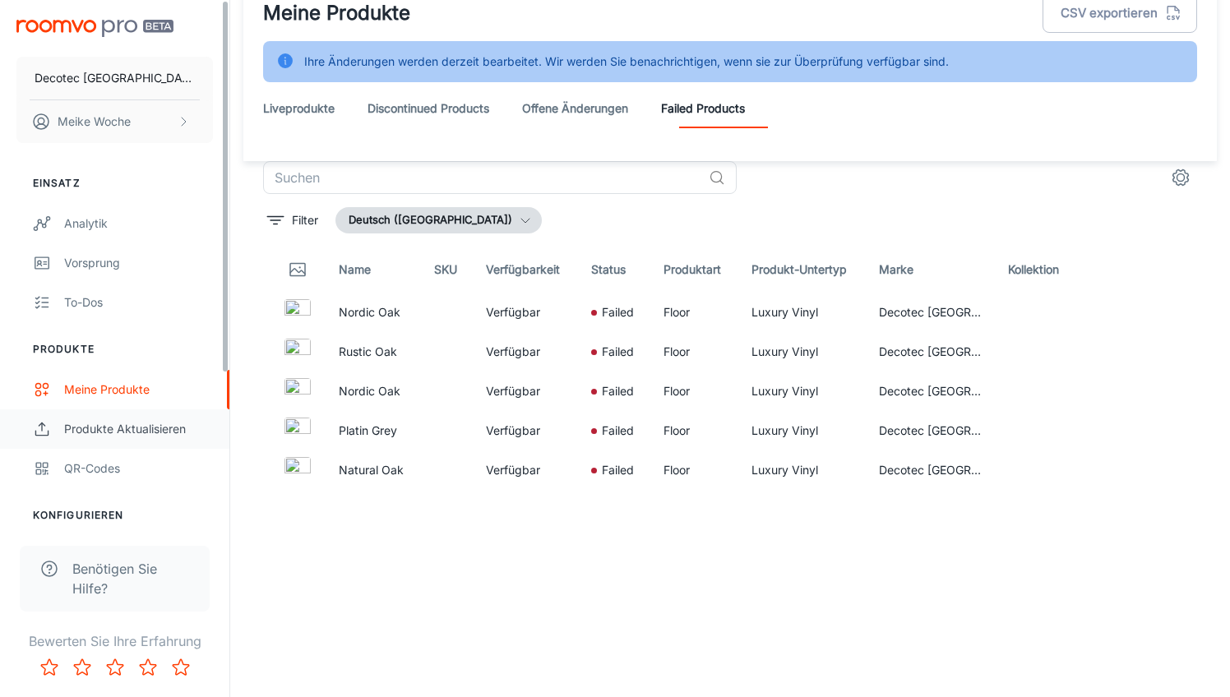
click at [120, 430] on div "Produkte aktualisieren" at bounding box center [138, 429] width 149 height 18
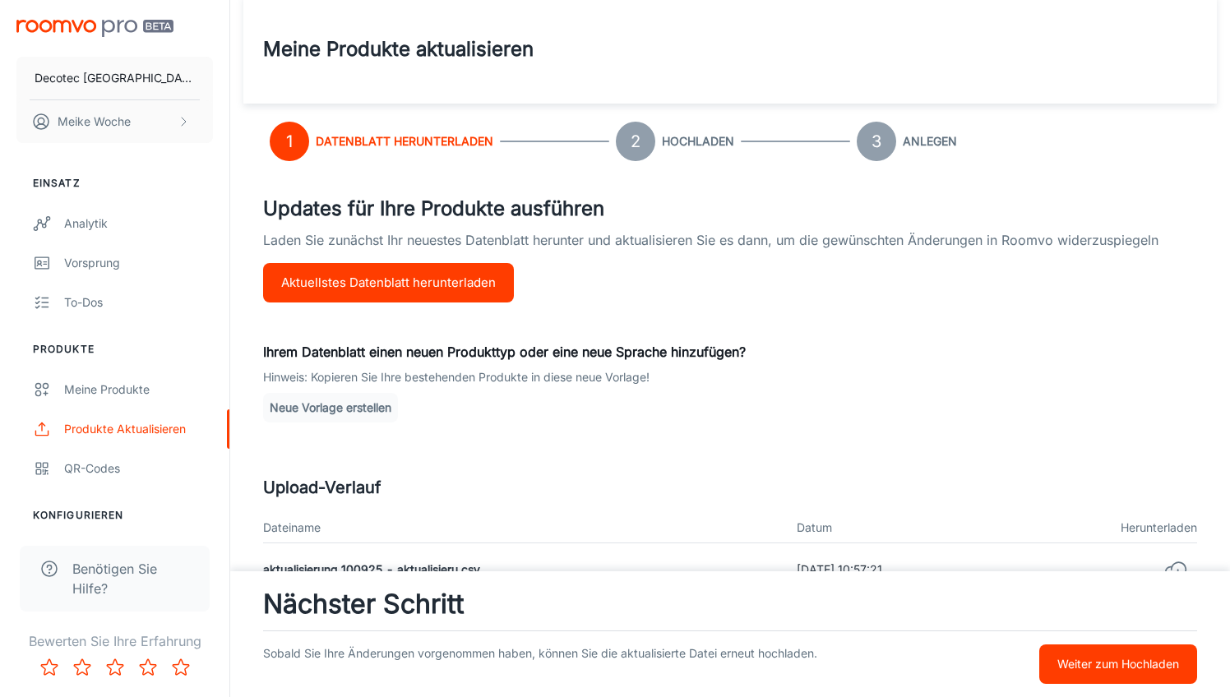
scroll to position [448, 0]
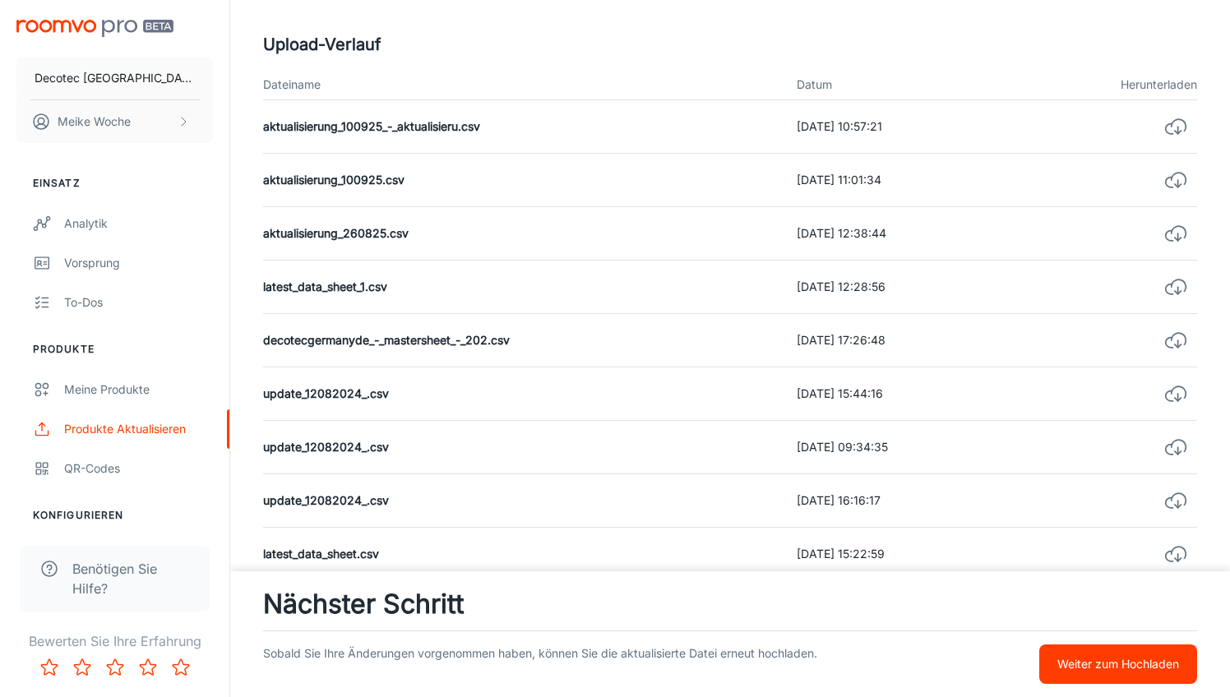
click at [1106, 680] on button "Weiter zum Hochladen" at bounding box center [1119, 664] width 158 height 39
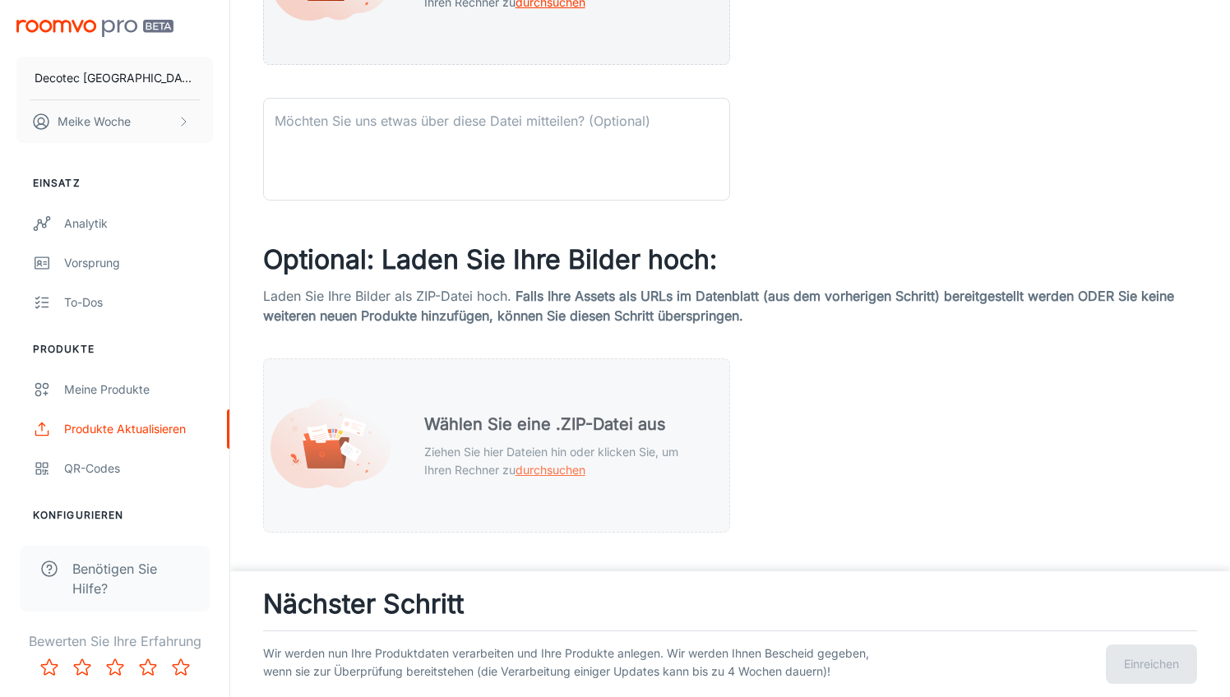
scroll to position [549, 0]
click at [566, 470] on span "durchsuchen" at bounding box center [551, 470] width 70 height 14
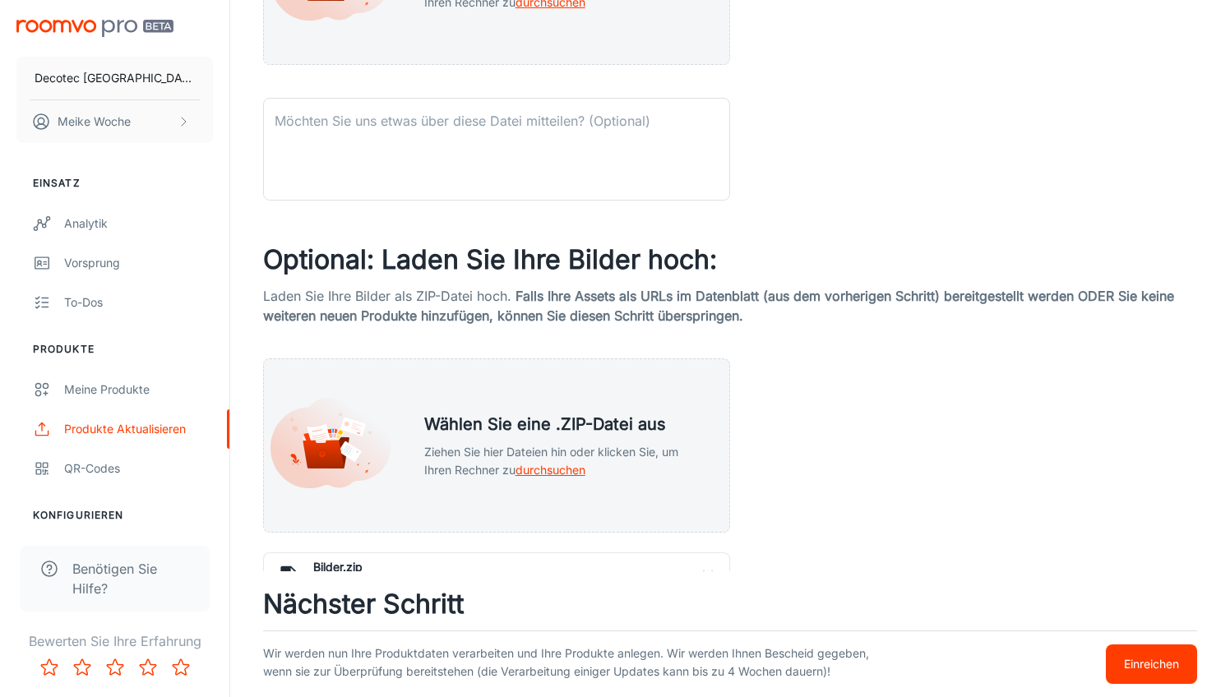
click at [1139, 655] on p "Einreichen" at bounding box center [1151, 664] width 55 height 18
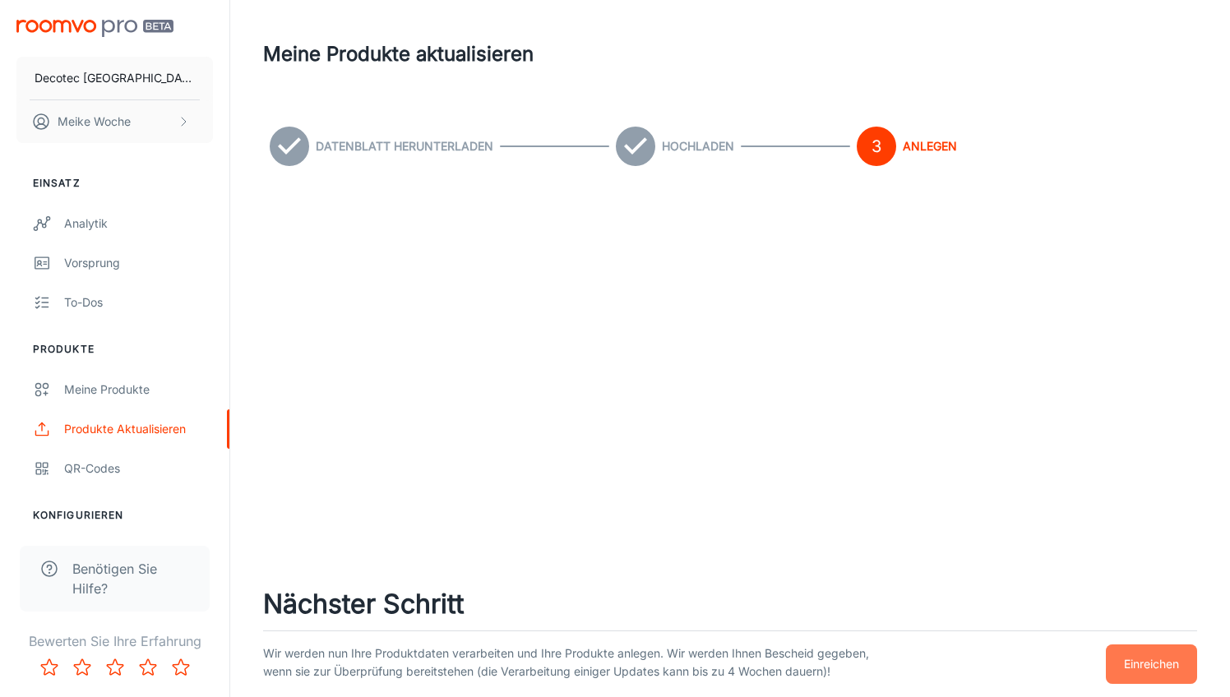
drag, startPoint x: 1136, startPoint y: 650, endPoint x: 1125, endPoint y: 649, distance: 10.7
click at [1136, 655] on p "Einreichen" at bounding box center [1151, 664] width 55 height 18
click at [1184, 658] on button "Einreichen" at bounding box center [1151, 664] width 91 height 39
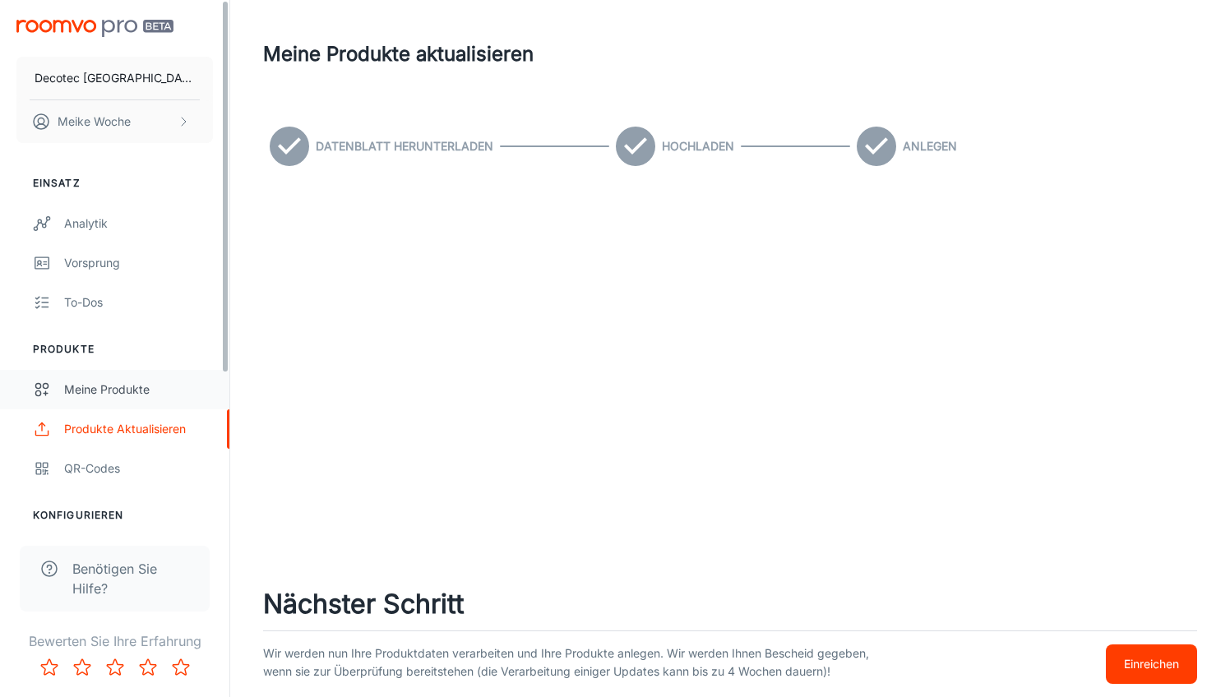
click at [132, 391] on div "Meine Produkte" at bounding box center [138, 390] width 149 height 18
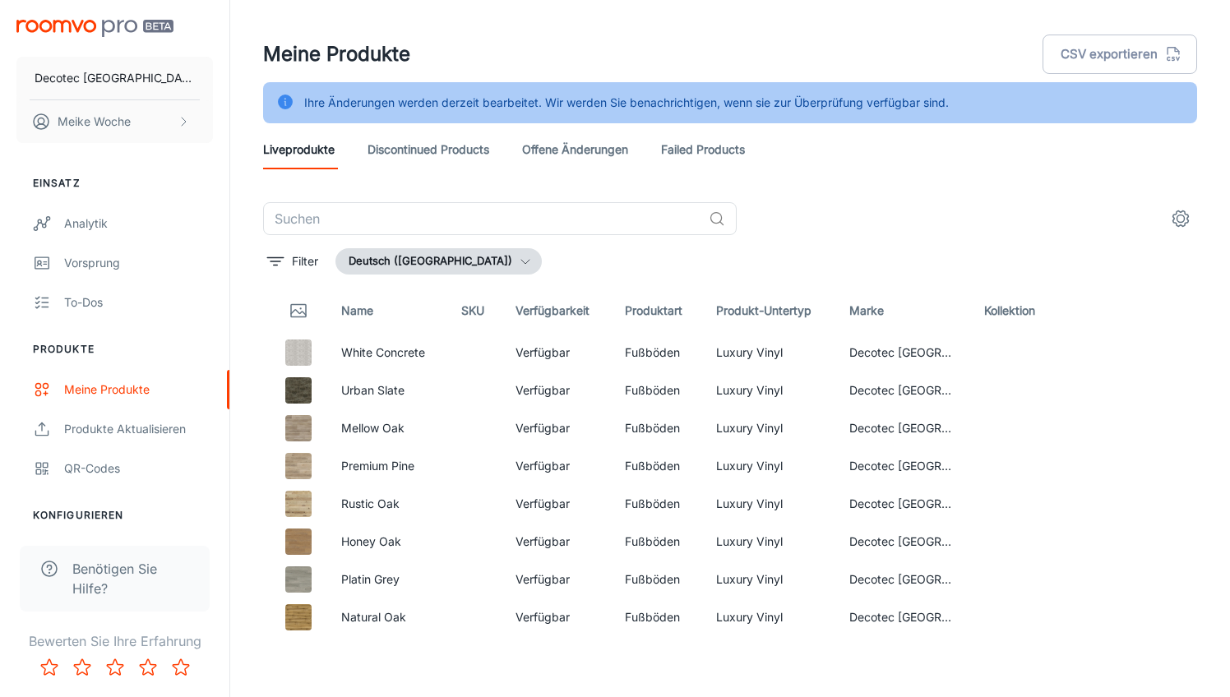
click at [717, 162] on link "Failed Products" at bounding box center [703, 149] width 84 height 39
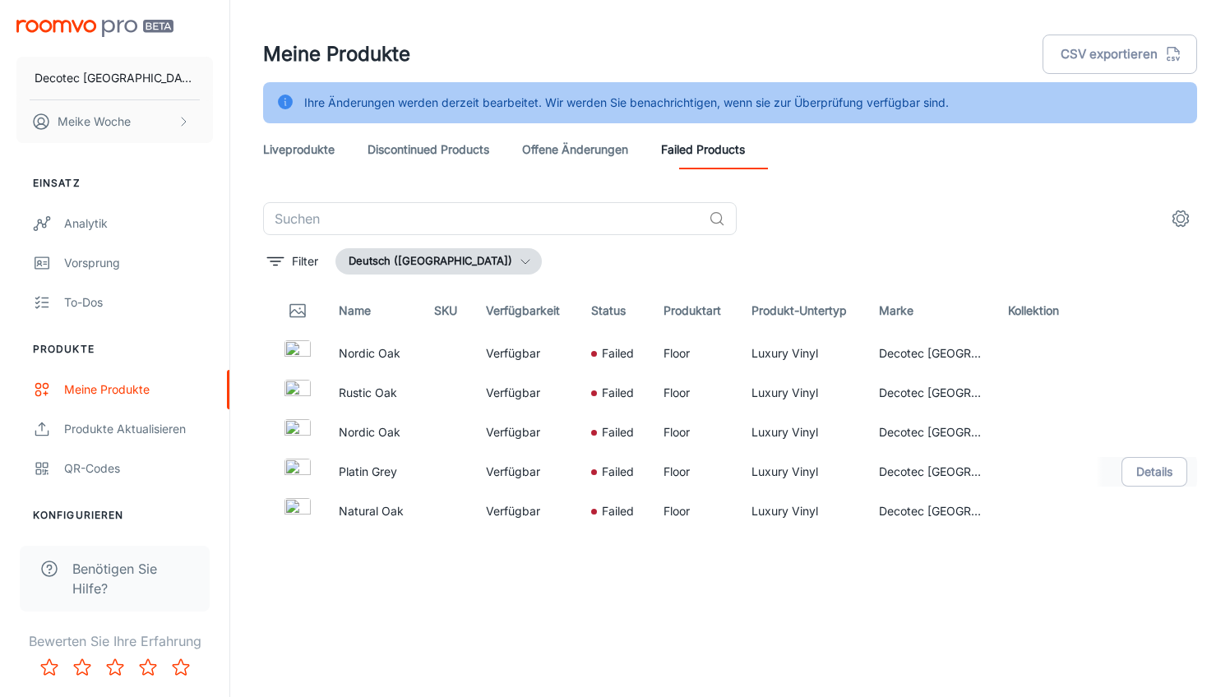
click at [388, 481] on td "Platin Grey" at bounding box center [373, 471] width 95 height 39
click at [572, 157] on link "offene Änderungen" at bounding box center [575, 149] width 106 height 39
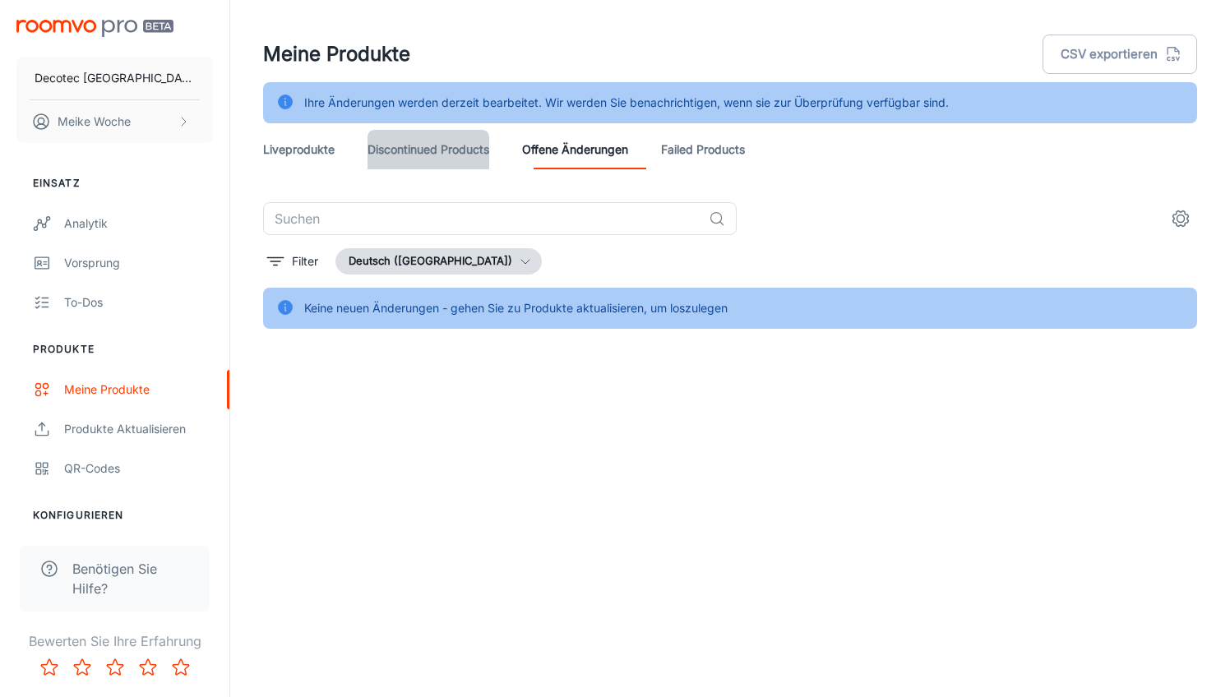
click at [488, 166] on link "Discontinued Products" at bounding box center [429, 149] width 122 height 39
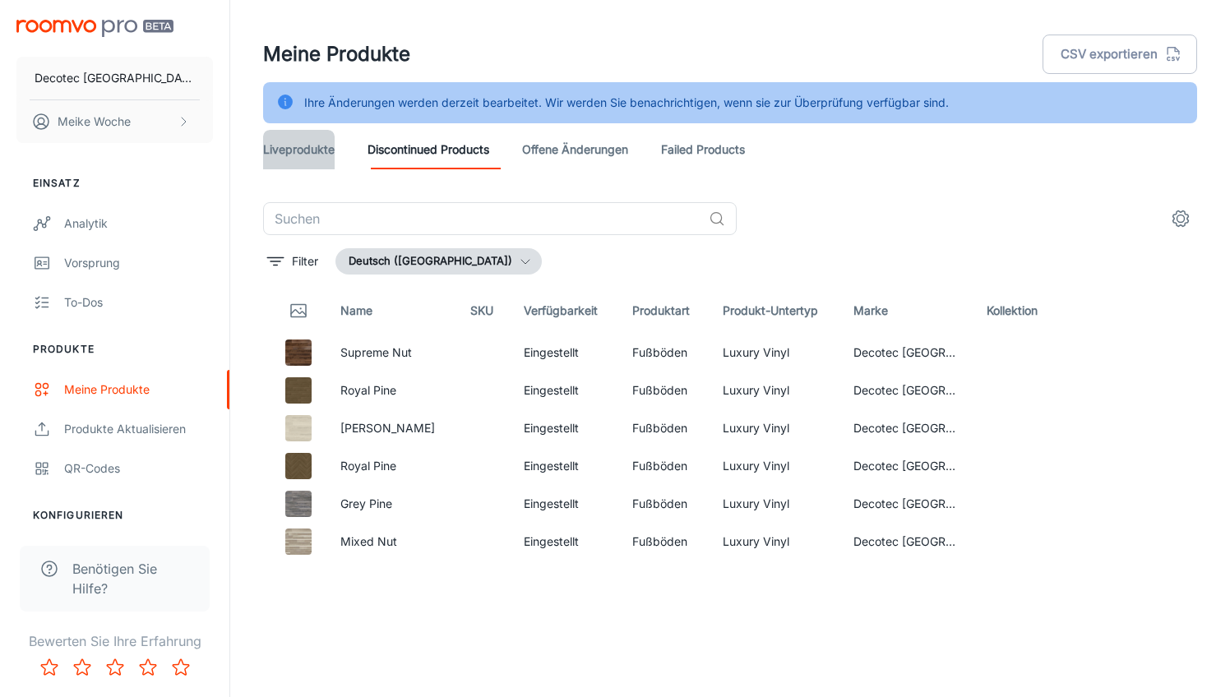
click at [325, 151] on link "Liveprodukte" at bounding box center [299, 149] width 72 height 39
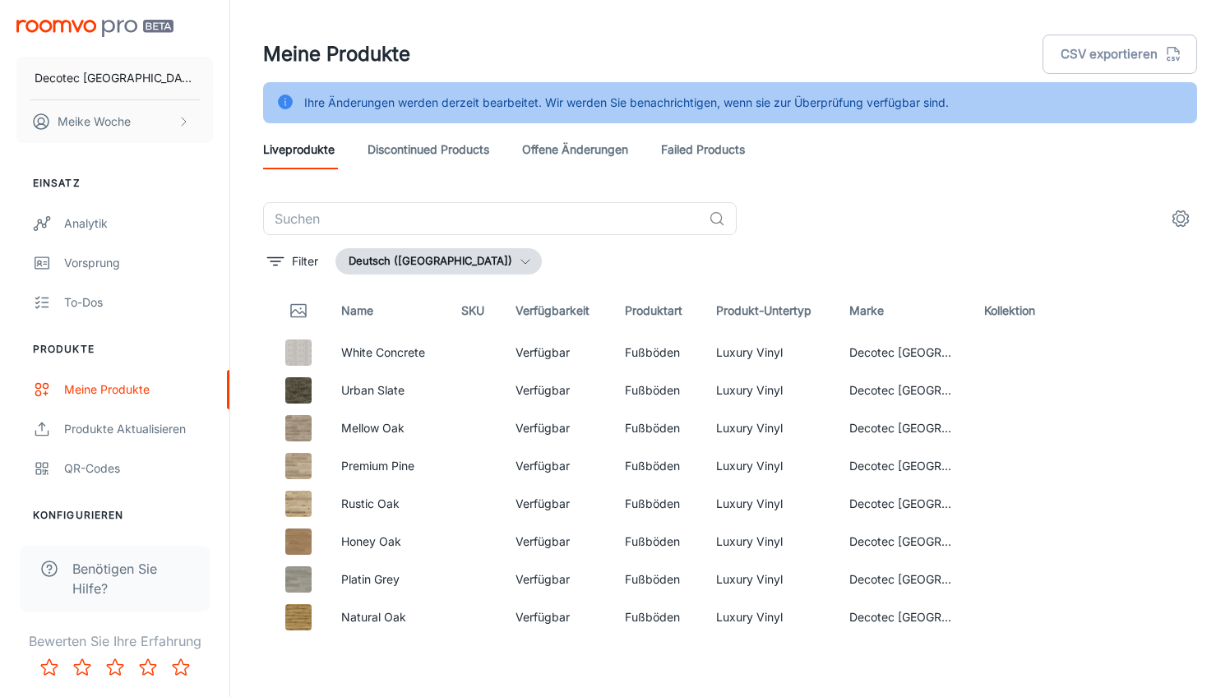
click at [668, 160] on div "Liveprodukte Discontinued Products offene Änderungen Failed Products" at bounding box center [730, 149] width 934 height 39
click at [693, 139] on link "Failed Products" at bounding box center [703, 149] width 84 height 39
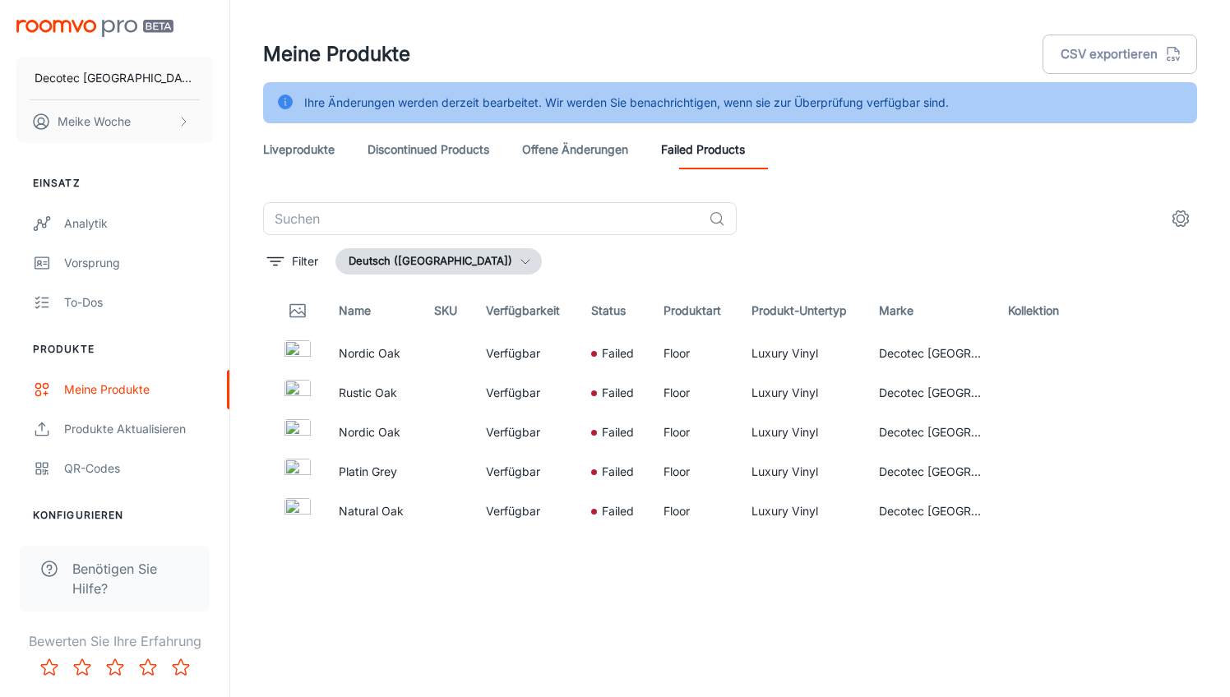
click at [317, 158] on link "Liveprodukte" at bounding box center [299, 149] width 72 height 39
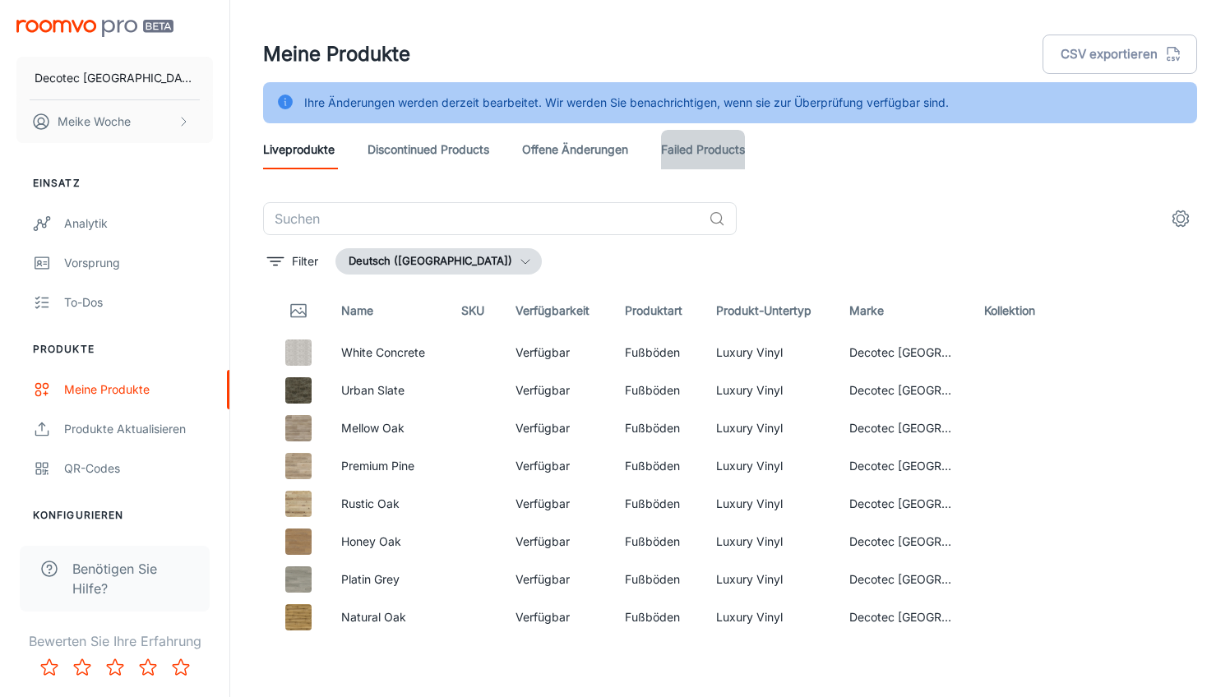
click at [716, 153] on link "Failed Products" at bounding box center [703, 149] width 84 height 39
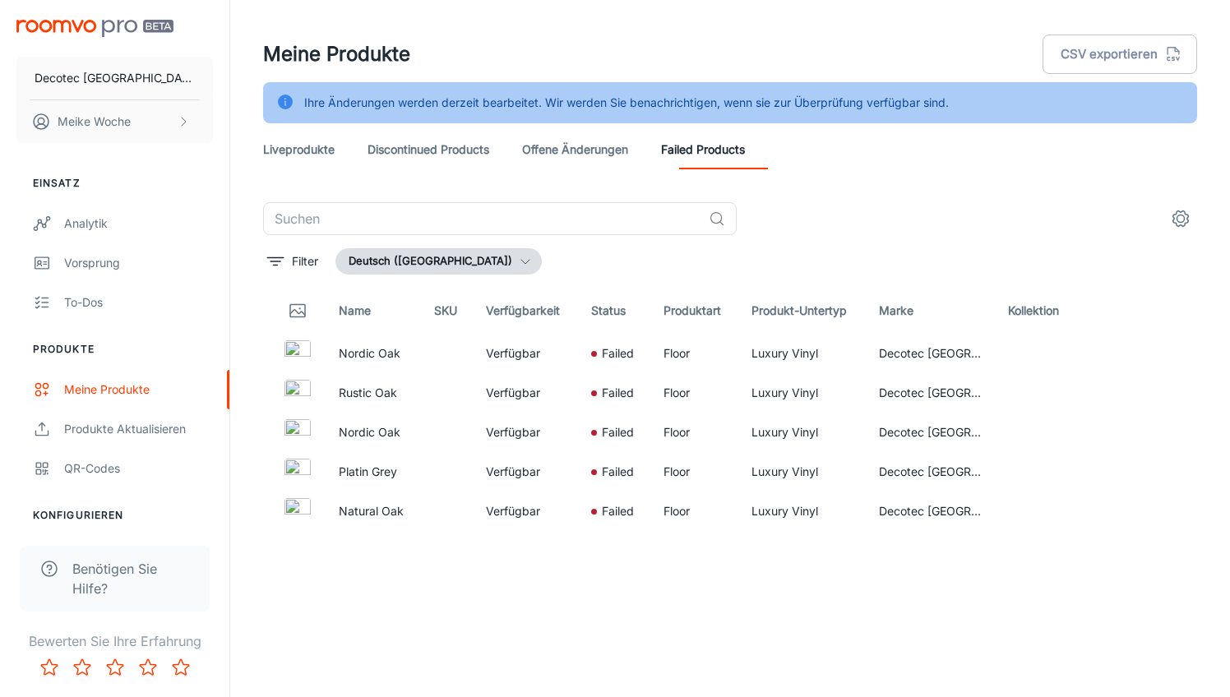
scroll to position [2, 0]
